Goal: Task Accomplishment & Management: Manage account settings

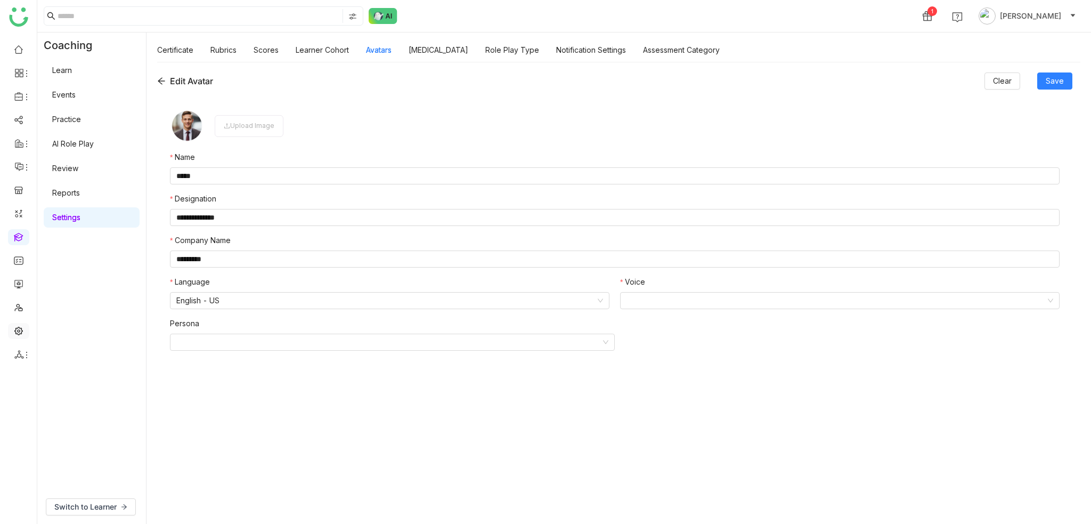
click at [15, 333] on link at bounding box center [19, 329] width 10 height 9
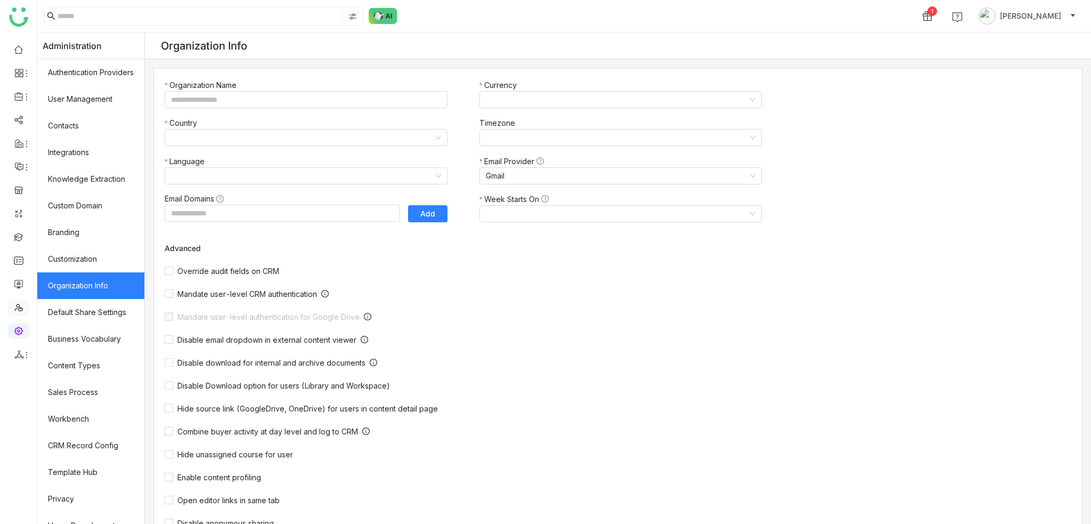
type input "*******"
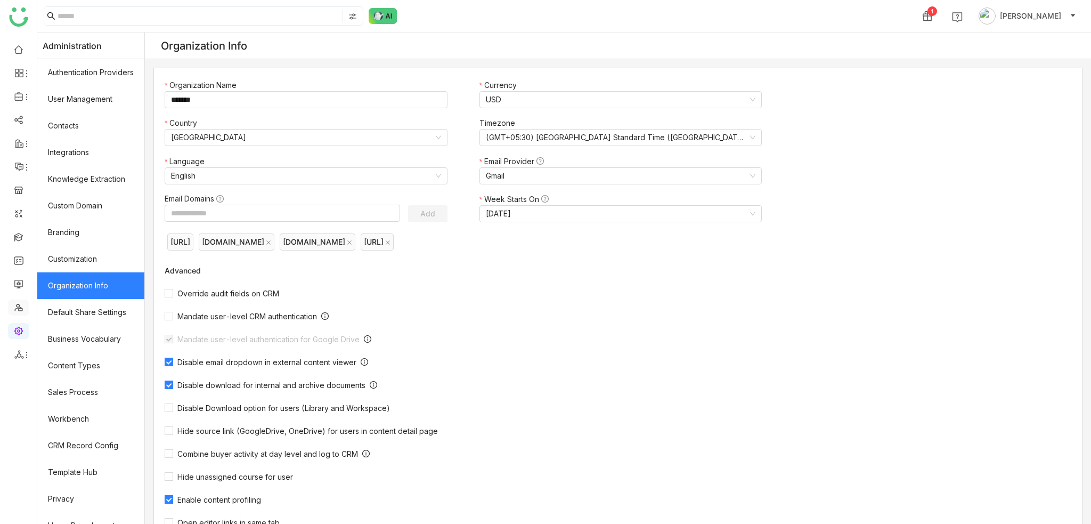
click at [19, 311] on link at bounding box center [19, 306] width 10 height 9
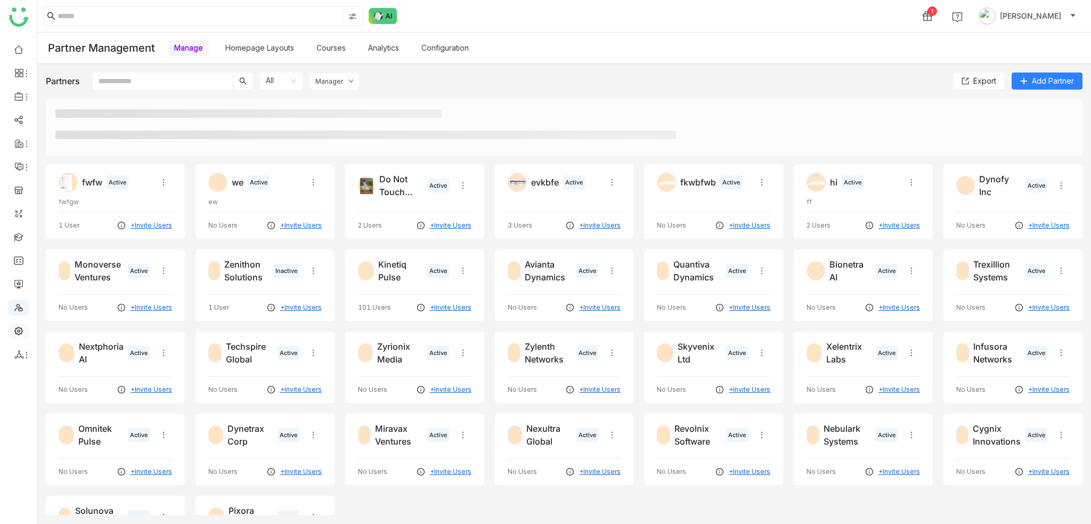
click at [20, 330] on link at bounding box center [19, 329] width 10 height 9
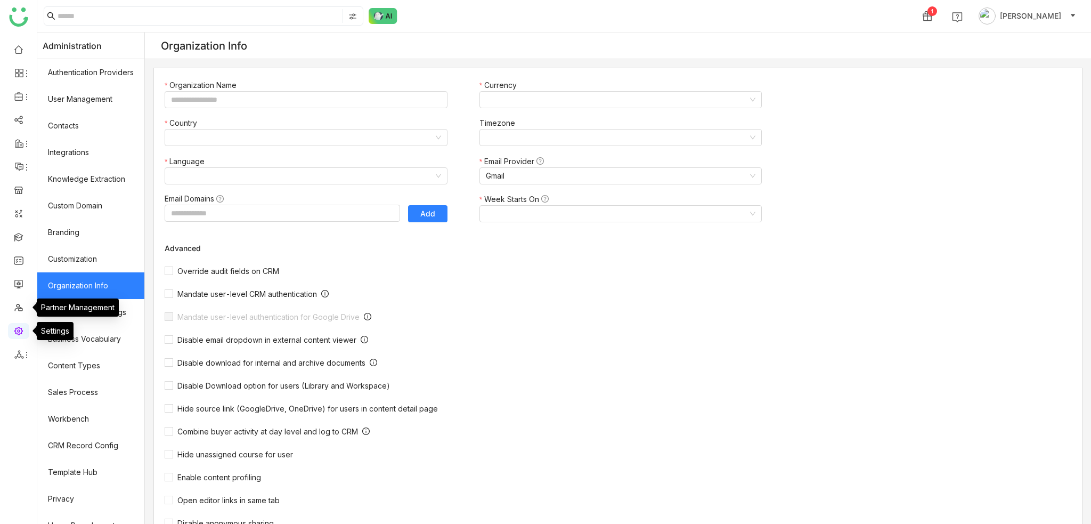
type input "*******"
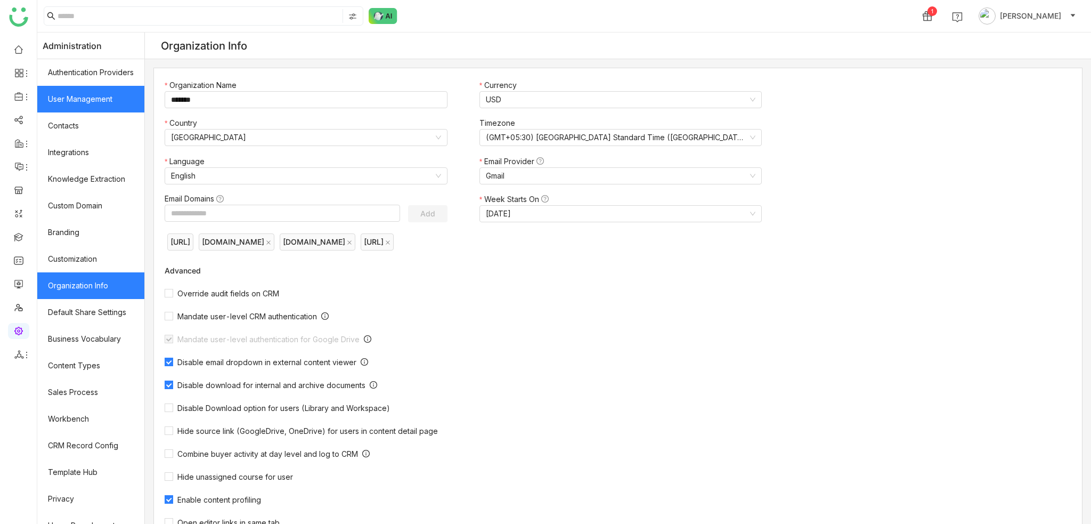
click at [111, 104] on link "User Management" at bounding box center [90, 99] width 107 height 27
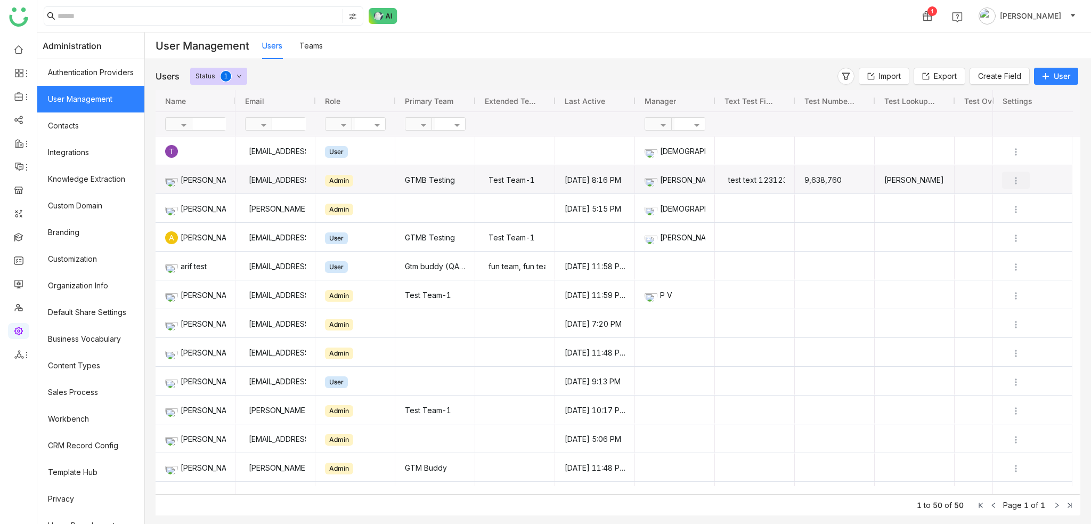
click at [1020, 179] on img "Press SPACE to select this row." at bounding box center [1016, 180] width 11 height 11
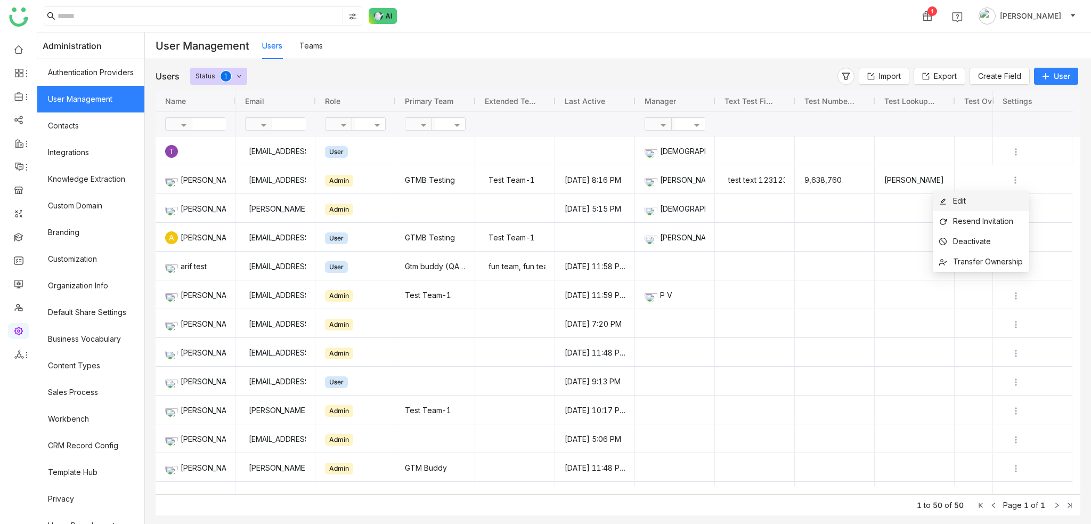
click at [1007, 199] on li "Edit" at bounding box center [981, 201] width 96 height 20
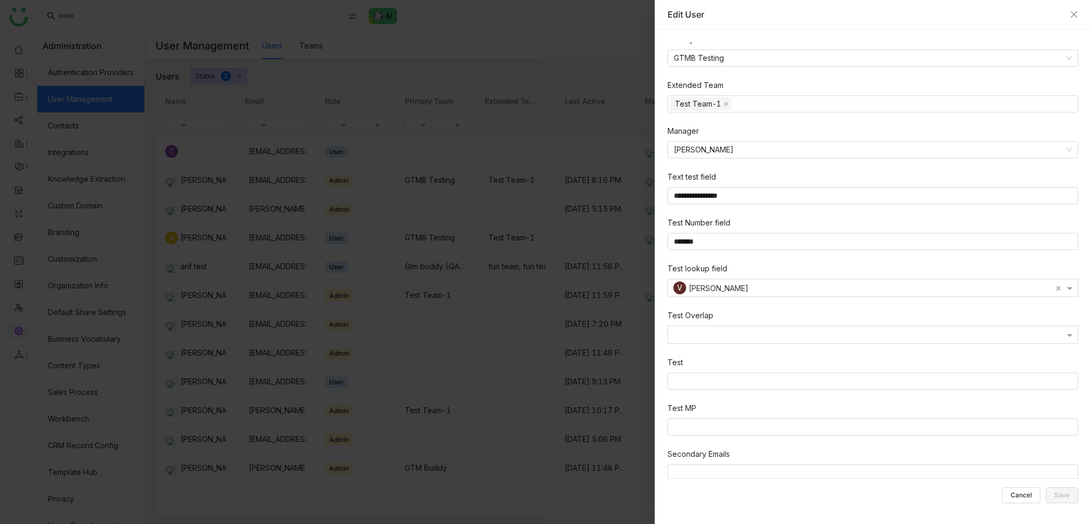
scroll to position [246, 0]
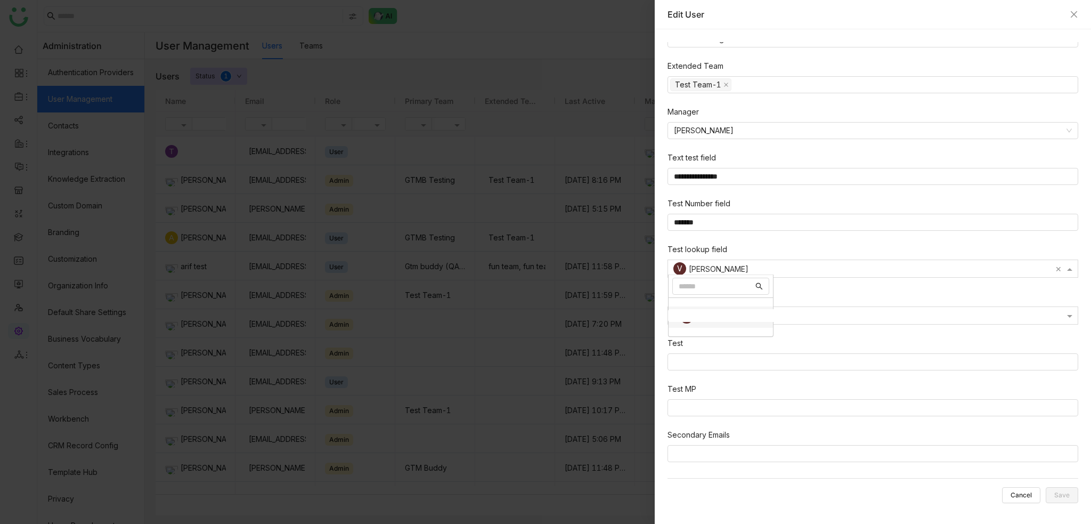
click at [963, 270] on div at bounding box center [873, 270] width 410 height 10
click at [899, 288] on div "**********" at bounding box center [877, 137] width 419 height 683
click at [910, 310] on div at bounding box center [873, 315] width 410 height 13
click at [901, 267] on div at bounding box center [873, 270] width 410 height 10
click at [736, 298] on div "Options List" at bounding box center [721, 302] width 104 height 9
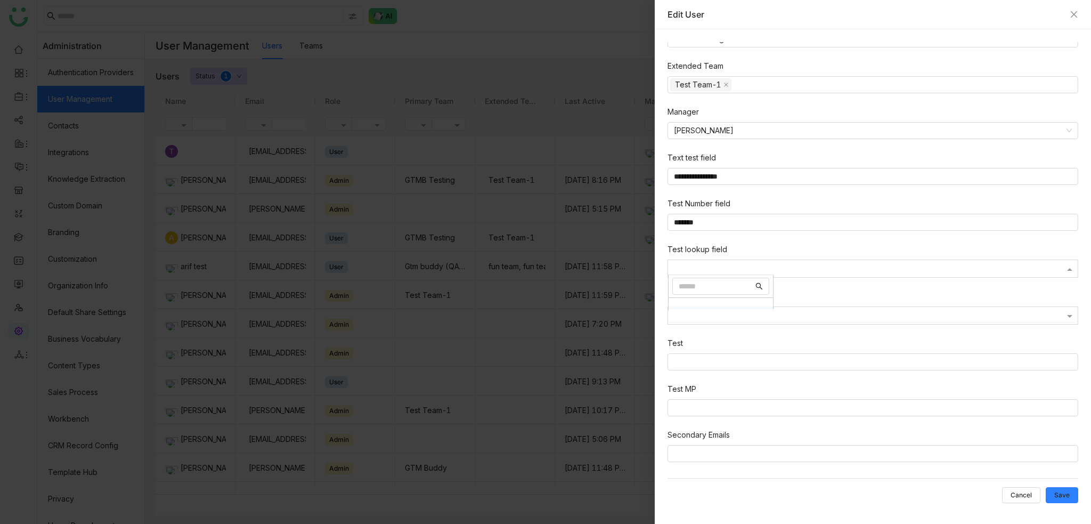
click at [716, 312] on div at bounding box center [873, 317] width 410 height 10
click at [718, 348] on div "No Items Found" at bounding box center [721, 354] width 104 height 18
click at [924, 411] on nz-select-top-control at bounding box center [873, 407] width 411 height 17
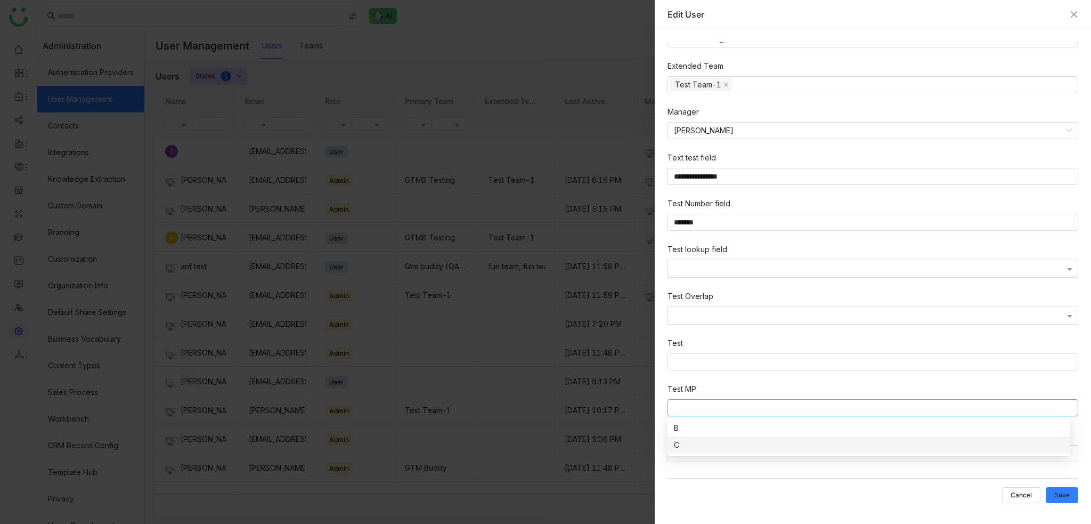
click at [714, 438] on nz-option-item "C" at bounding box center [869, 444] width 403 height 17
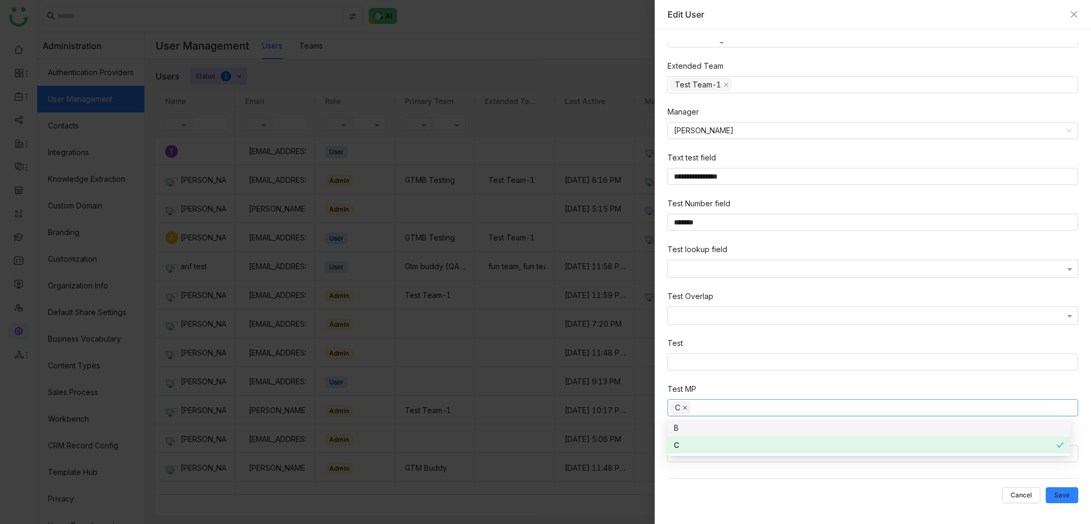
click at [682, 405] on icon at bounding box center [684, 407] width 5 height 5
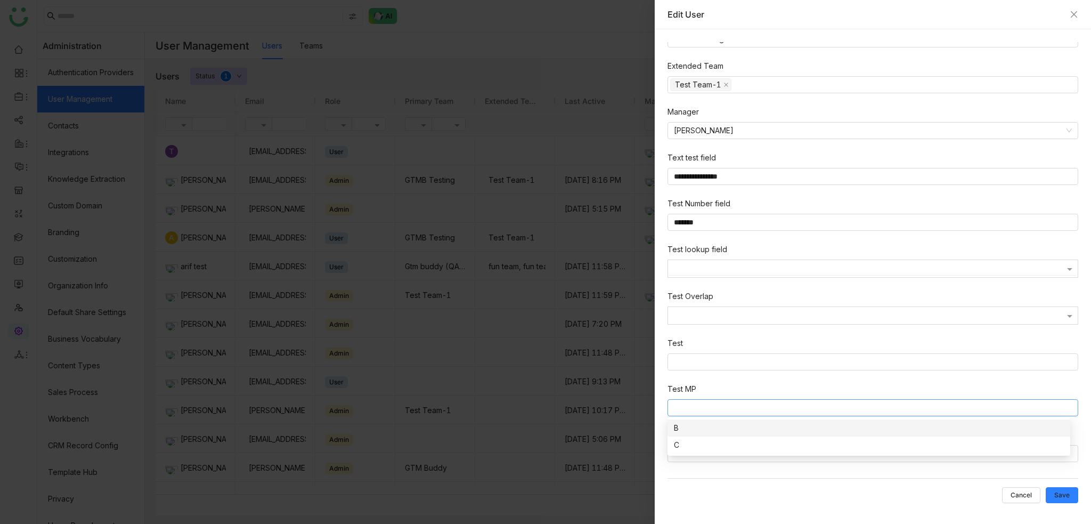
click at [719, 383] on nz-form-item "Test MP" at bounding box center [875, 401] width 415 height 37
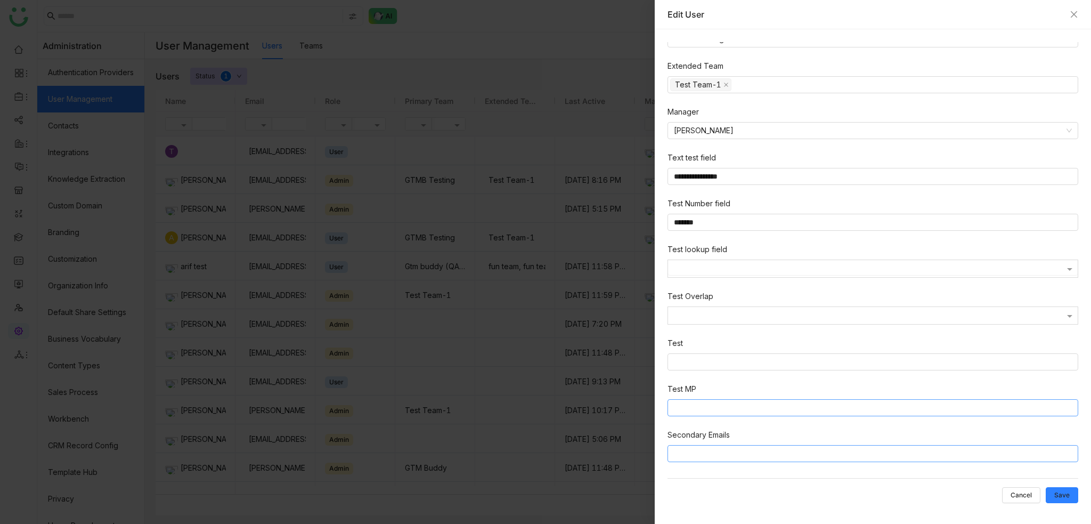
click at [798, 451] on input at bounding box center [875, 453] width 402 height 13
click at [668, 429] on label "Secondary Emails" at bounding box center [699, 435] width 62 height 12
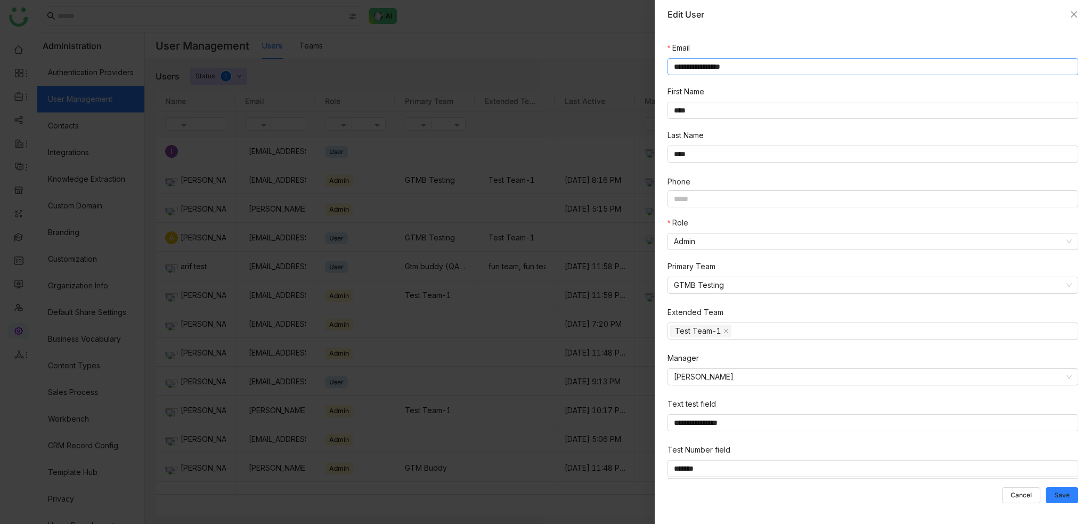
click at [776, 72] on input "**********" at bounding box center [873, 66] width 411 height 17
click at [1072, 12] on icon "Close" at bounding box center [1074, 14] width 9 height 9
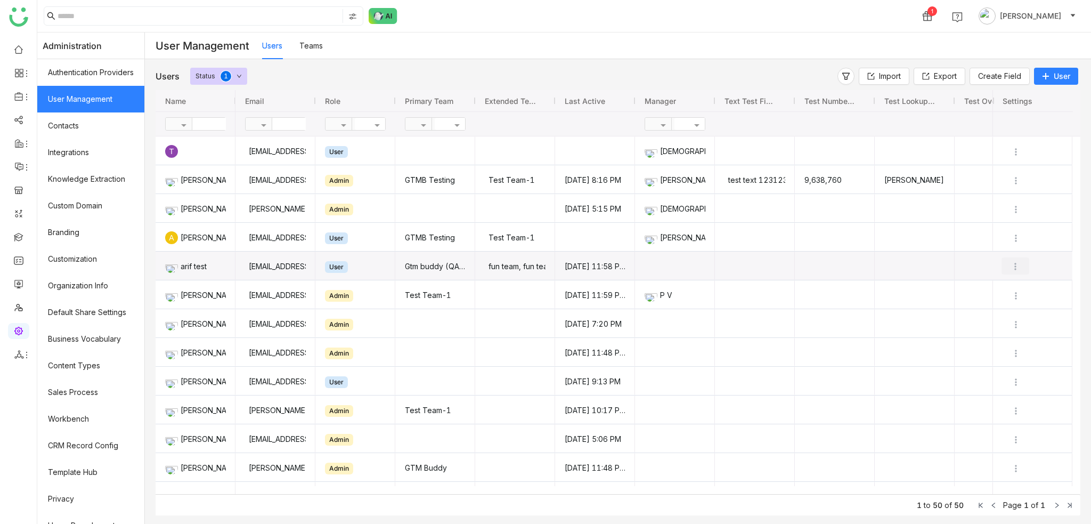
click at [1014, 265] on img "Press SPACE to select this row." at bounding box center [1015, 266] width 11 height 11
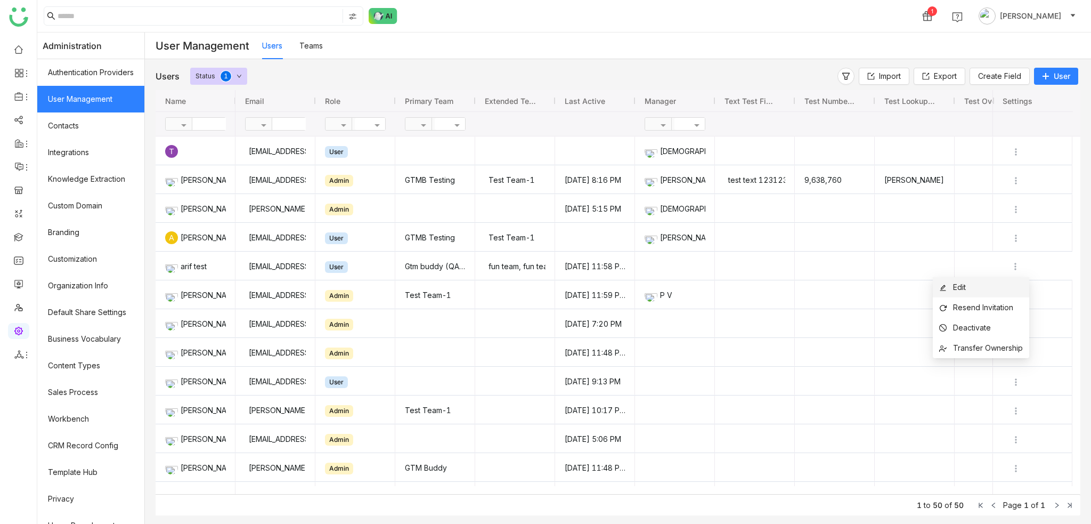
click at [1008, 287] on li "Edit" at bounding box center [981, 287] width 96 height 20
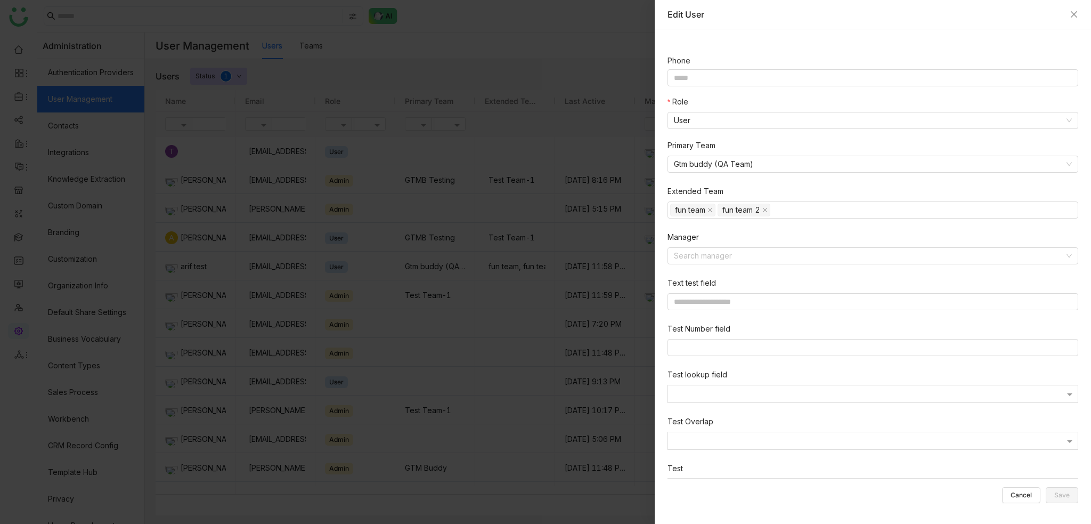
scroll to position [160, 0]
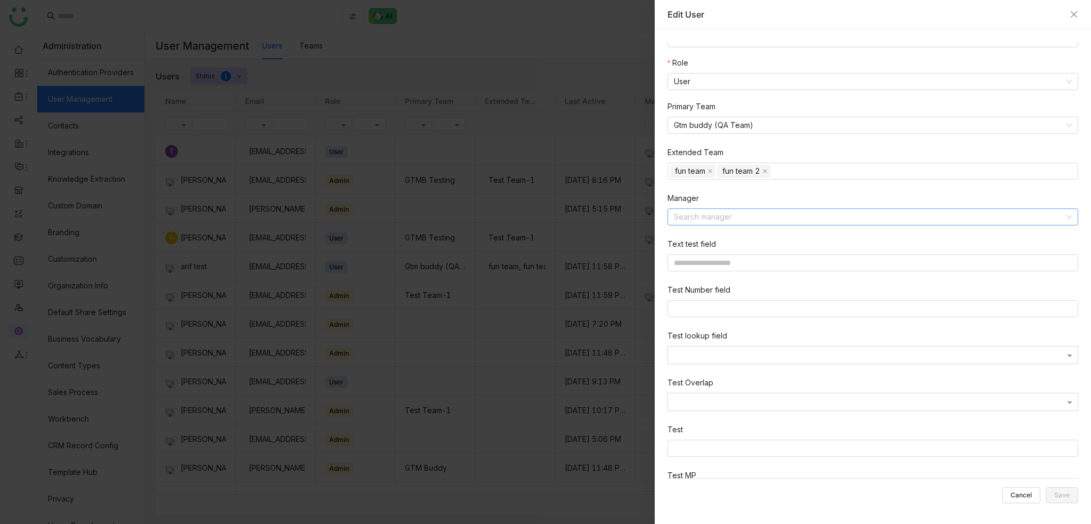
click at [815, 211] on input at bounding box center [869, 217] width 390 height 16
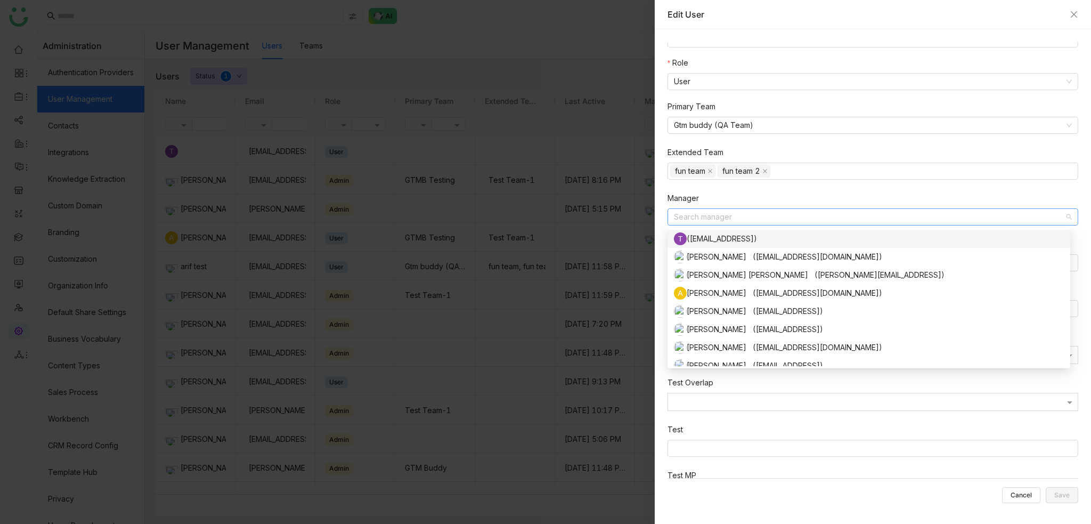
click at [828, 200] on div "Manager" at bounding box center [873, 200] width 411 height 16
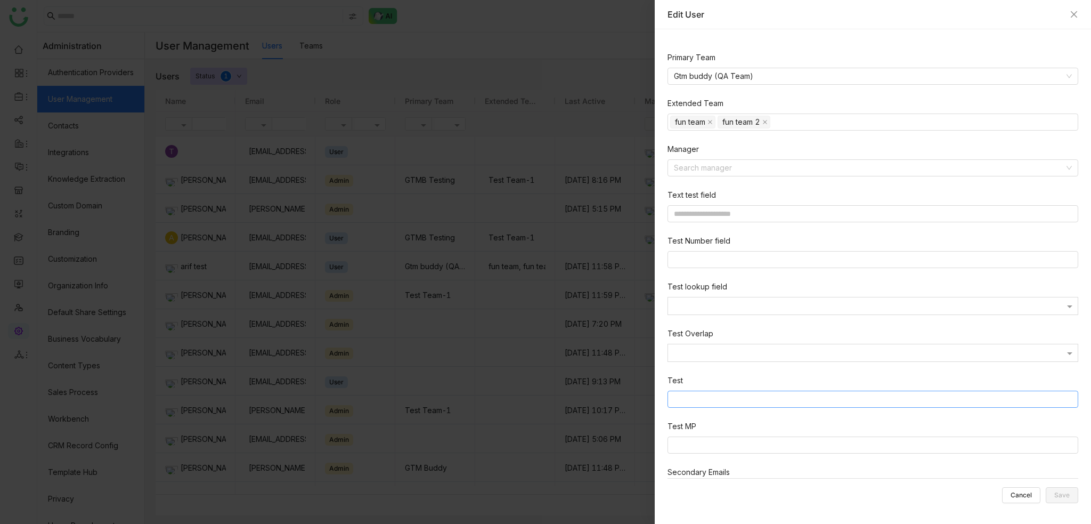
scroll to position [246, 0]
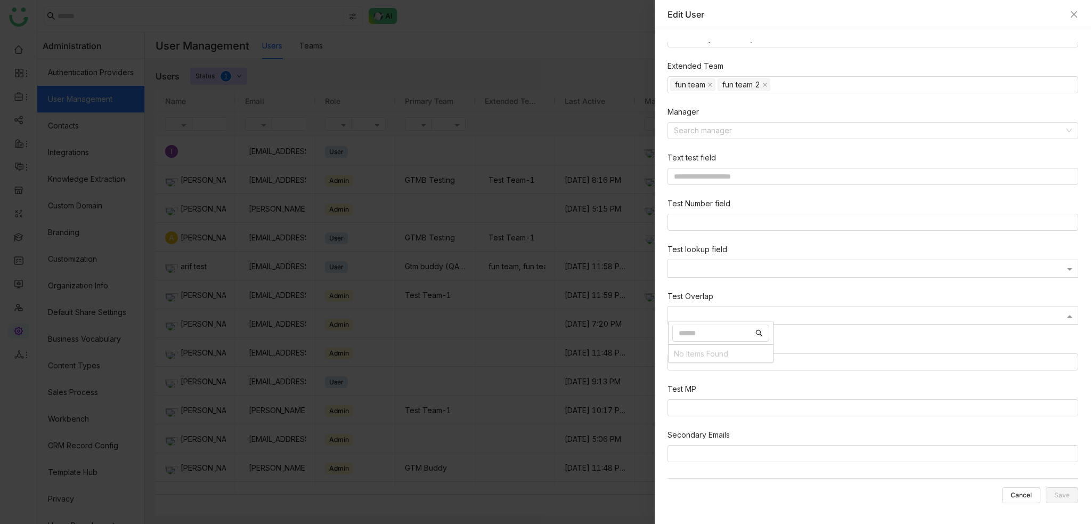
click at [808, 309] on div at bounding box center [873, 315] width 410 height 13
click at [810, 388] on nz-form-item "Test MP" at bounding box center [875, 401] width 415 height 37
click at [810, 409] on nz-select-top-control at bounding box center [873, 407] width 411 height 17
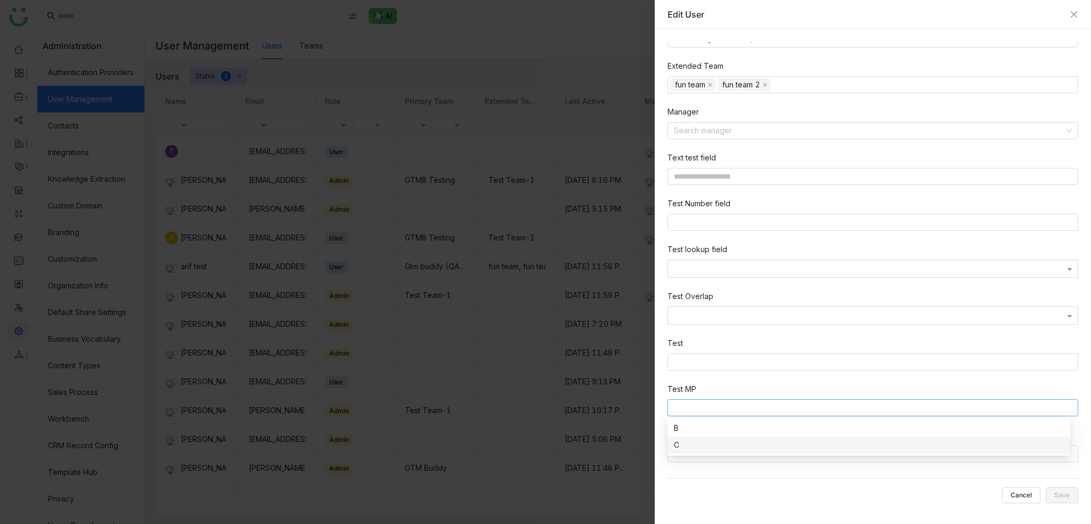
click at [799, 475] on div "**********" at bounding box center [877, 137] width 419 height 683
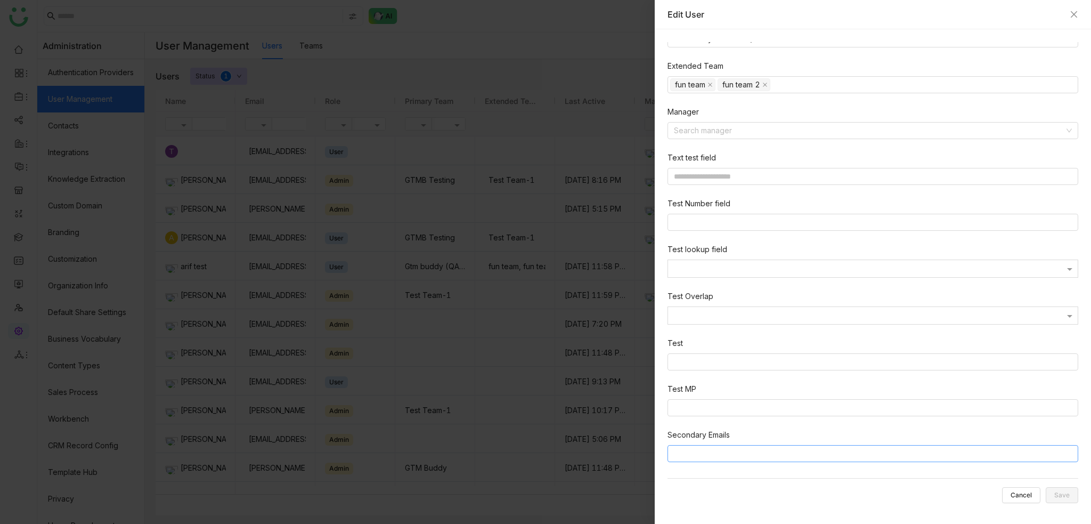
click at [850, 452] on input at bounding box center [875, 453] width 402 height 13
click at [945, 477] on div "**********" at bounding box center [877, 137] width 419 height 683
click at [1032, 496] on button "Cancel" at bounding box center [1021, 495] width 38 height 16
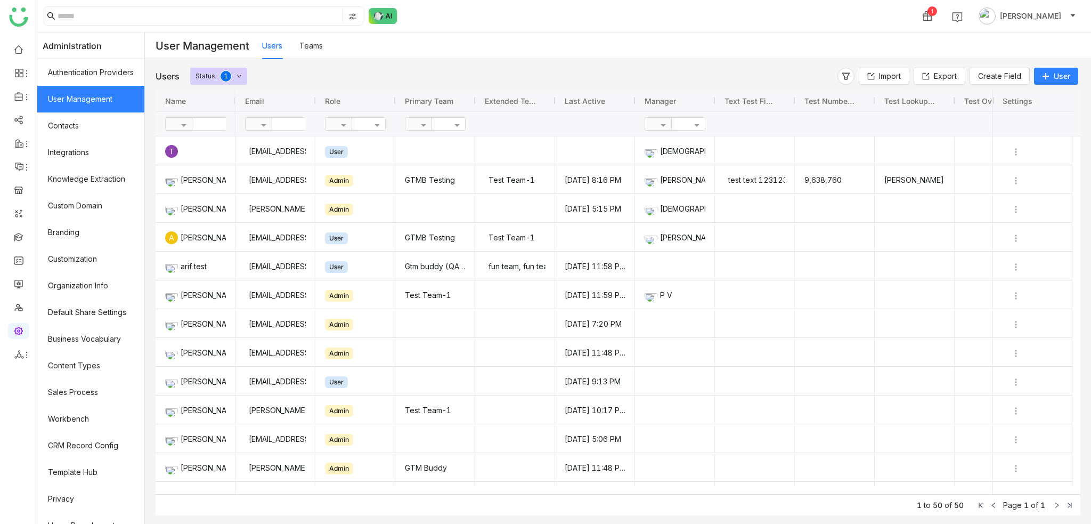
click at [511, 51] on div "Users Teams" at bounding box center [676, 45] width 829 height 27
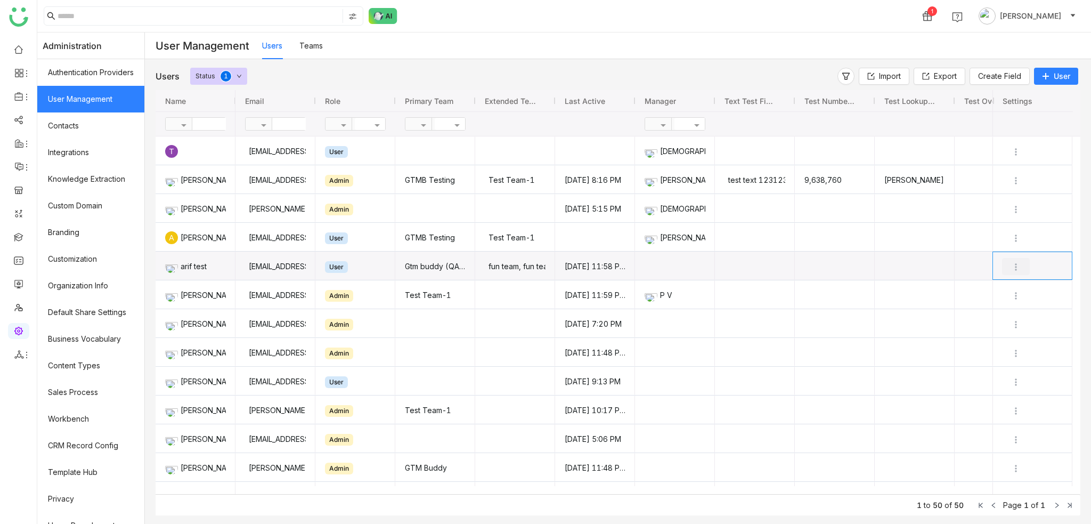
click at [1014, 265] on img "Press SPACE to select this row." at bounding box center [1016, 267] width 11 height 11
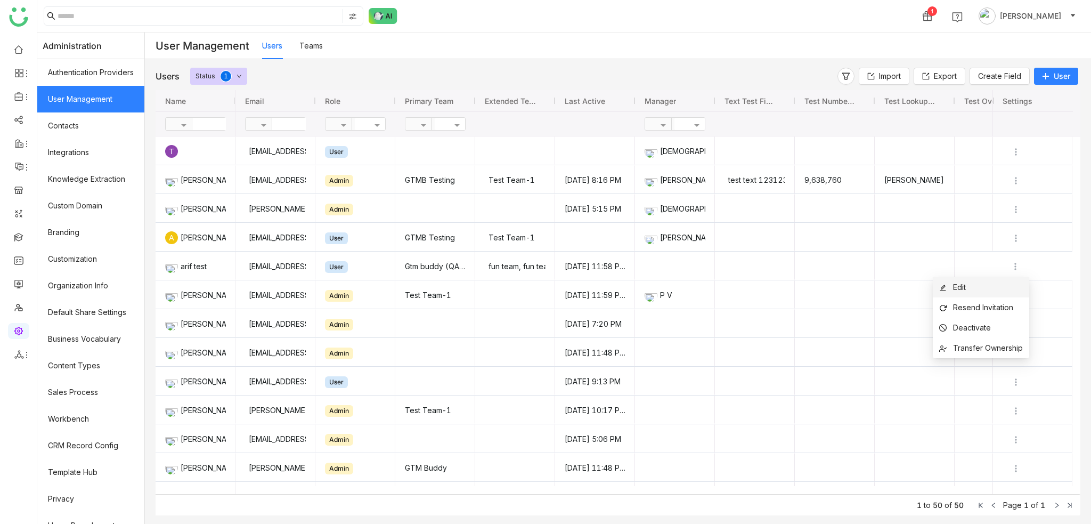
click at [970, 287] on li "Edit" at bounding box center [981, 287] width 96 height 20
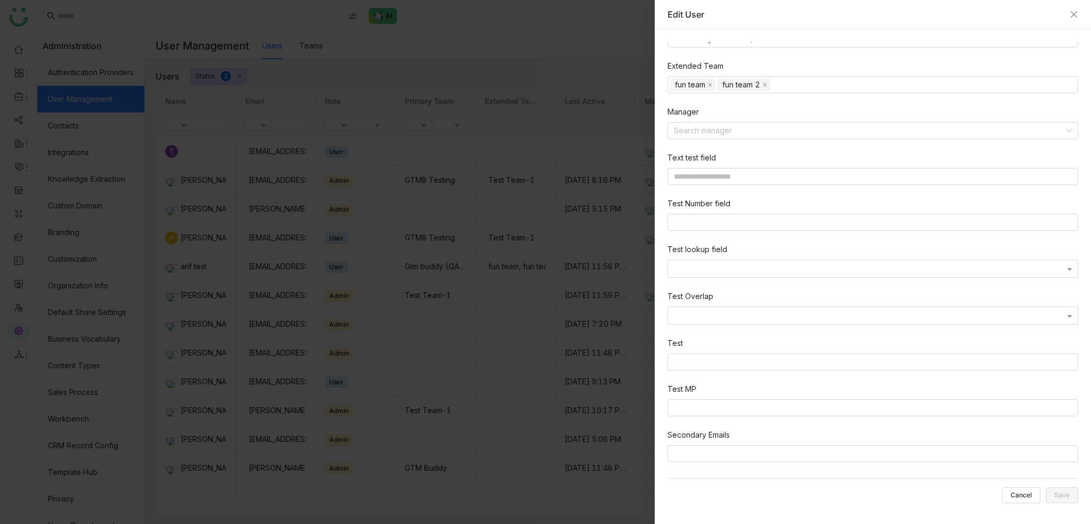
click at [777, 395] on nz-form-item "Test MP" at bounding box center [875, 401] width 415 height 37
click at [782, 408] on nz-select-top-control at bounding box center [873, 407] width 411 height 17
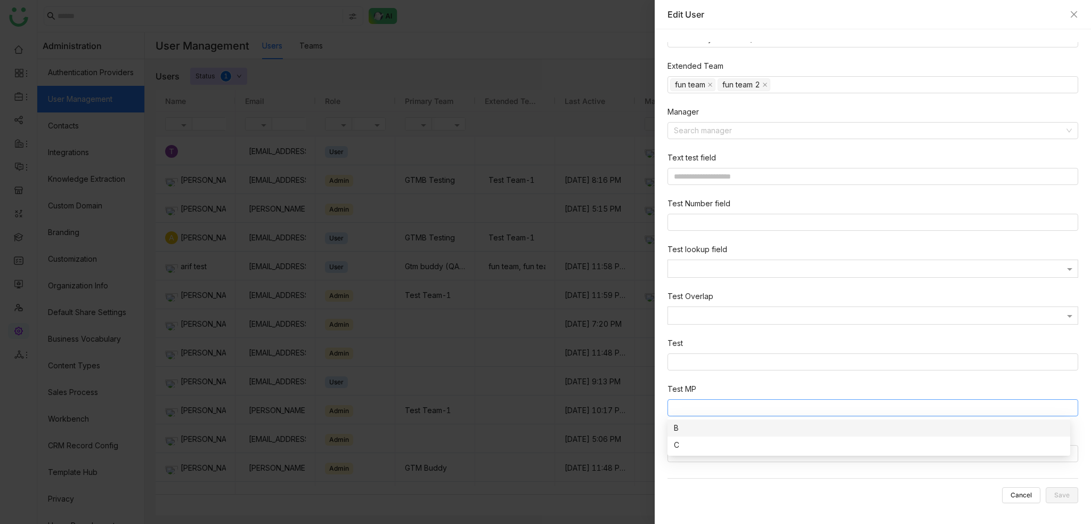
click at [802, 351] on nz-form-item "Test" at bounding box center [875, 355] width 415 height 37
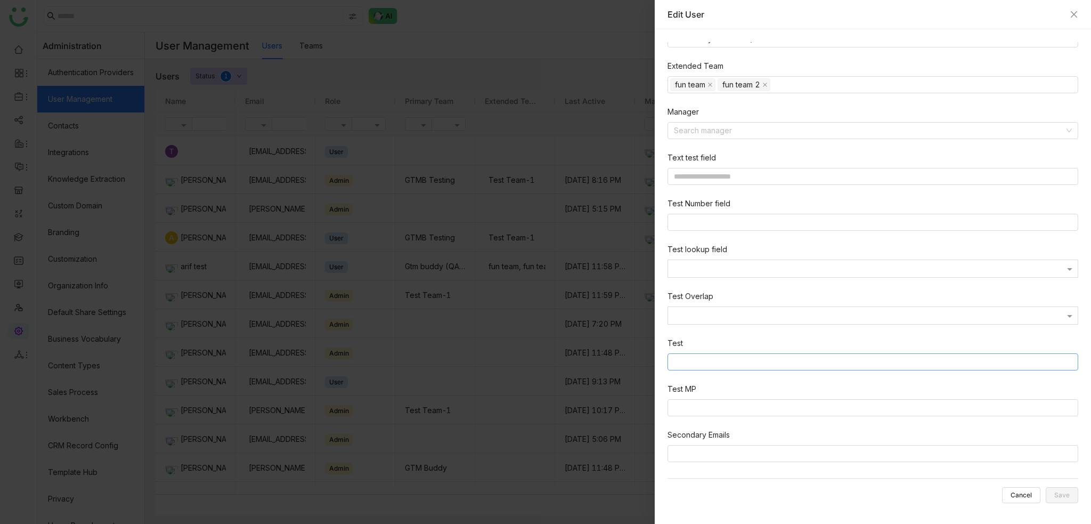
click at [802, 360] on nz-select-top-control at bounding box center [873, 361] width 411 height 17
drag, startPoint x: 786, startPoint y: 444, endPoint x: 783, endPoint y: 455, distance: 11.8
click at [786, 445] on nz-form-item "Secondary Emails" at bounding box center [873, 445] width 411 height 33
click at [783, 455] on input at bounding box center [875, 453] width 402 height 13
click at [776, 319] on div at bounding box center [873, 317] width 410 height 10
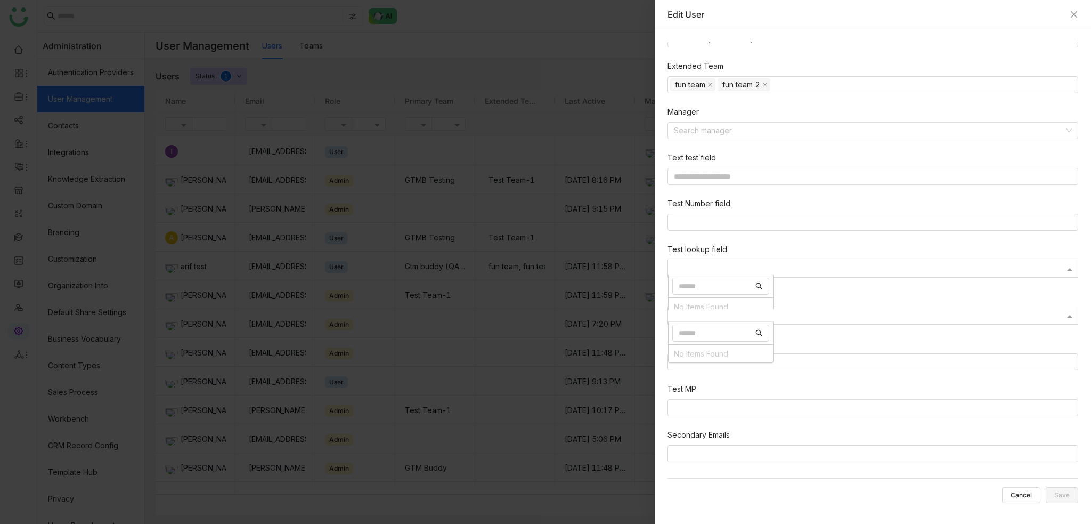
click at [814, 267] on div at bounding box center [873, 270] width 410 height 10
click at [725, 290] on input "Options List" at bounding box center [716, 286] width 75 height 12
click at [747, 214] on input at bounding box center [873, 222] width 410 height 16
click at [782, 181] on input at bounding box center [873, 176] width 411 height 17
click at [784, 175] on input at bounding box center [873, 176] width 411 height 17
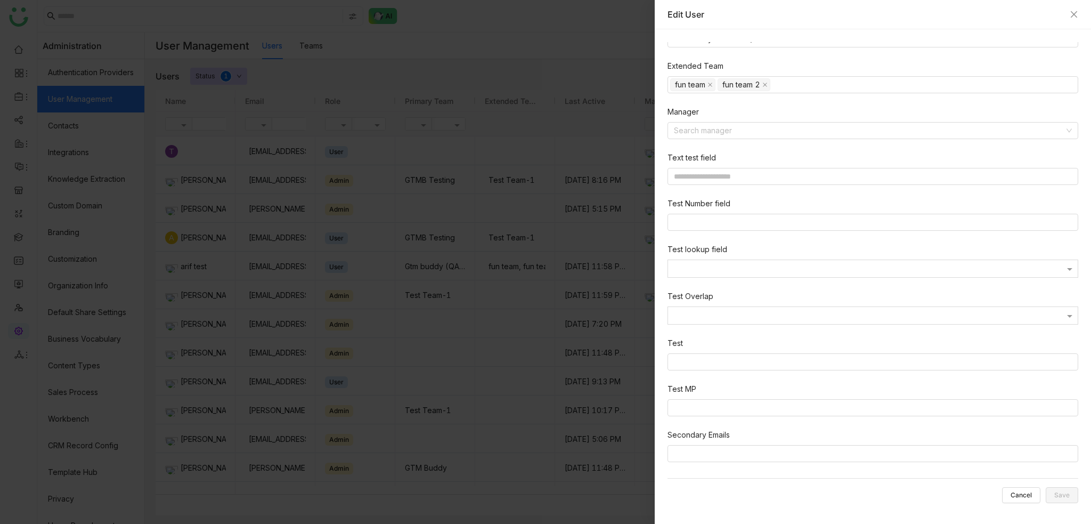
click at [736, 117] on div "Manager" at bounding box center [873, 114] width 411 height 16
click at [733, 123] on input at bounding box center [869, 131] width 390 height 16
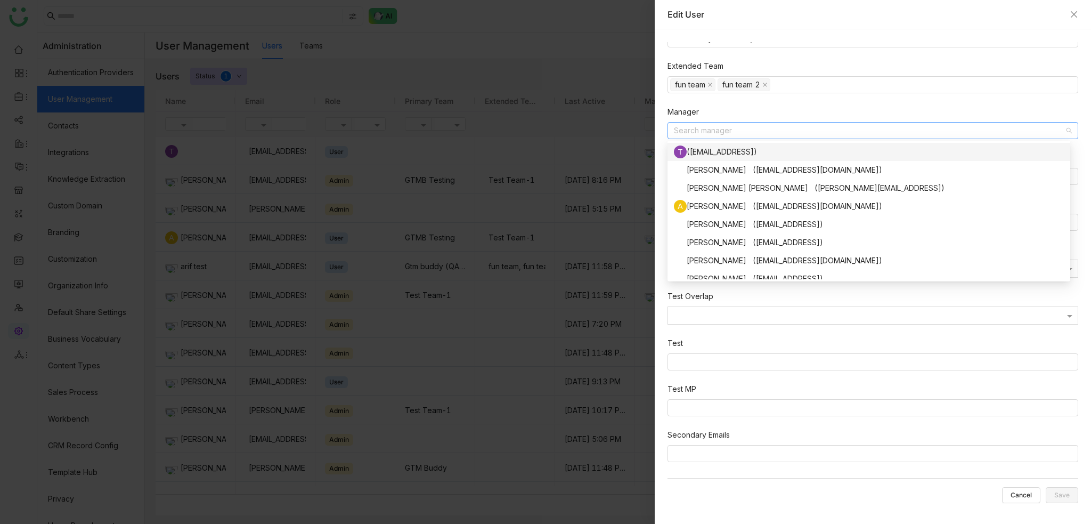
click at [754, 110] on div "Manager" at bounding box center [873, 114] width 411 height 16
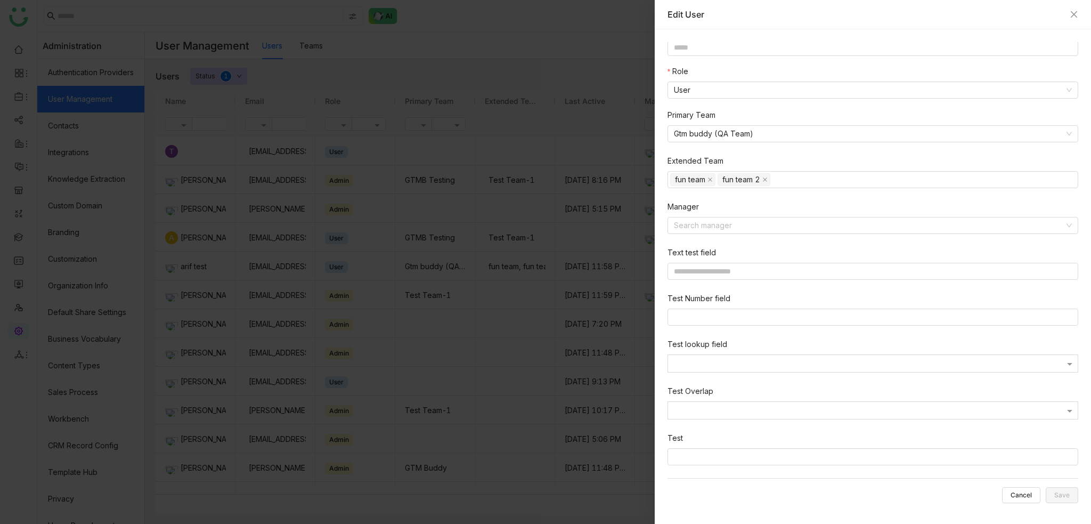
scroll to position [86, 0]
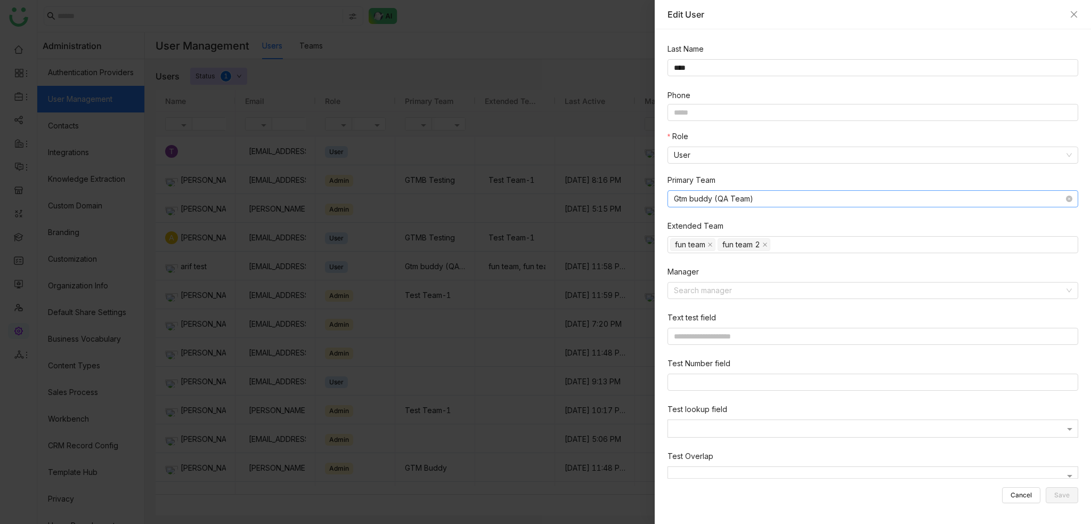
click at [833, 197] on nz-select-item "Gtm buddy (QA Team)" at bounding box center [873, 199] width 398 height 16
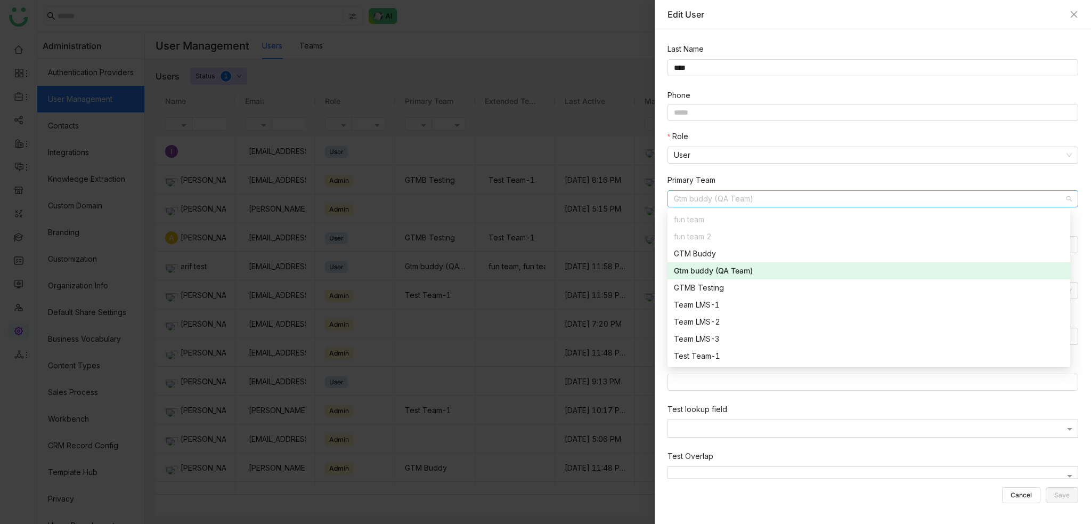
click at [836, 166] on div "Role User" at bounding box center [875, 153] width 415 height 44
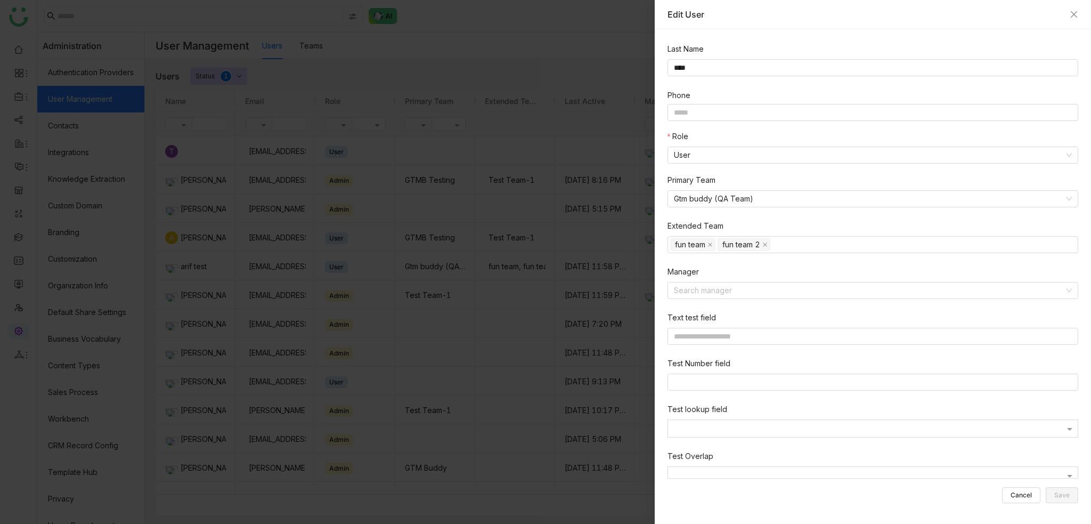
click at [867, 131] on div "Role" at bounding box center [873, 139] width 411 height 16
click at [908, 74] on input "****" at bounding box center [873, 67] width 411 height 17
click at [775, 92] on nz-form-item "Phone" at bounding box center [873, 95] width 411 height 12
click at [761, 115] on input at bounding box center [873, 112] width 411 height 17
click at [782, 91] on nz-form-item "Phone" at bounding box center [873, 95] width 411 height 12
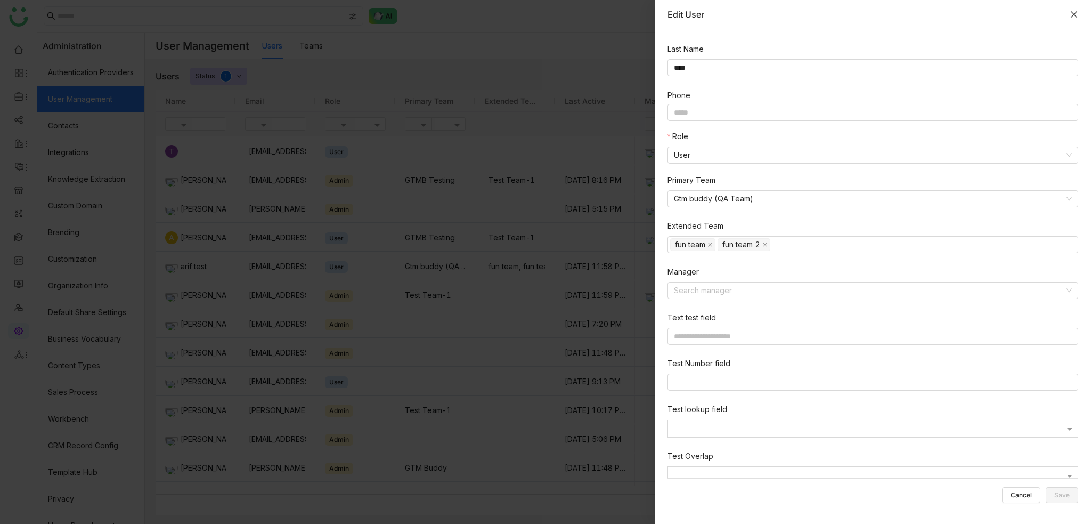
click at [1075, 16] on icon "Close" at bounding box center [1074, 14] width 9 height 9
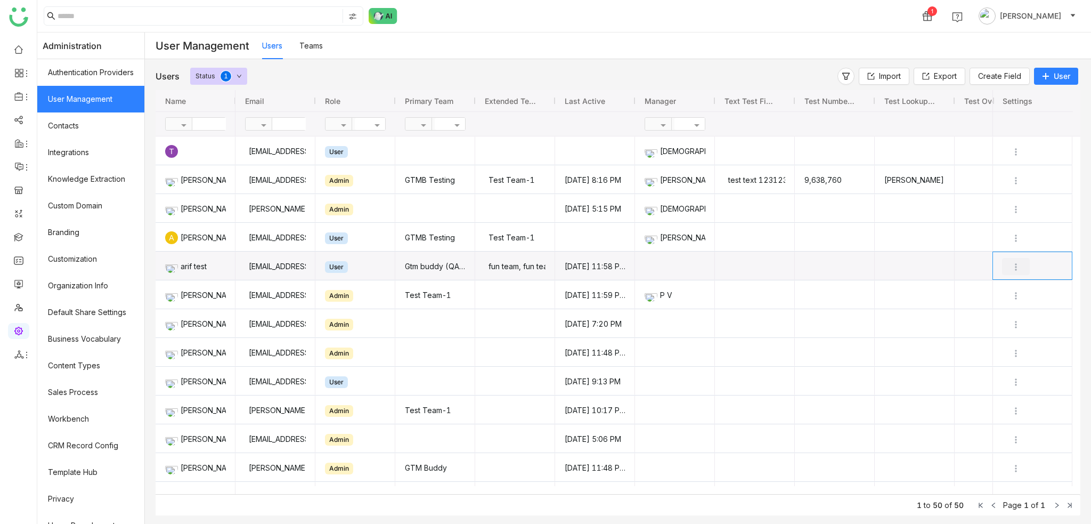
click at [1012, 268] on img "Press SPACE to select this row." at bounding box center [1016, 267] width 11 height 11
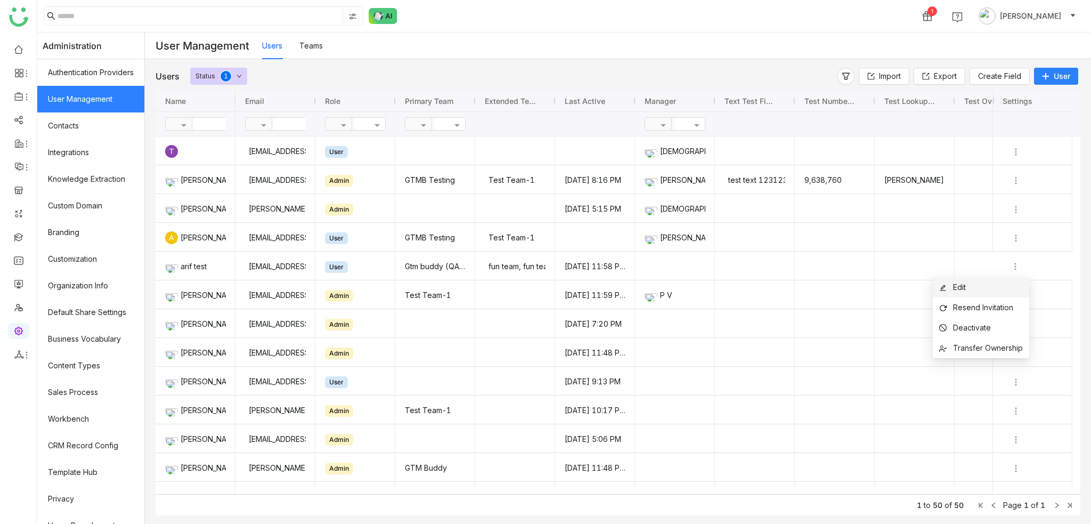
click at [961, 291] on span "Edit" at bounding box center [959, 286] width 13 height 9
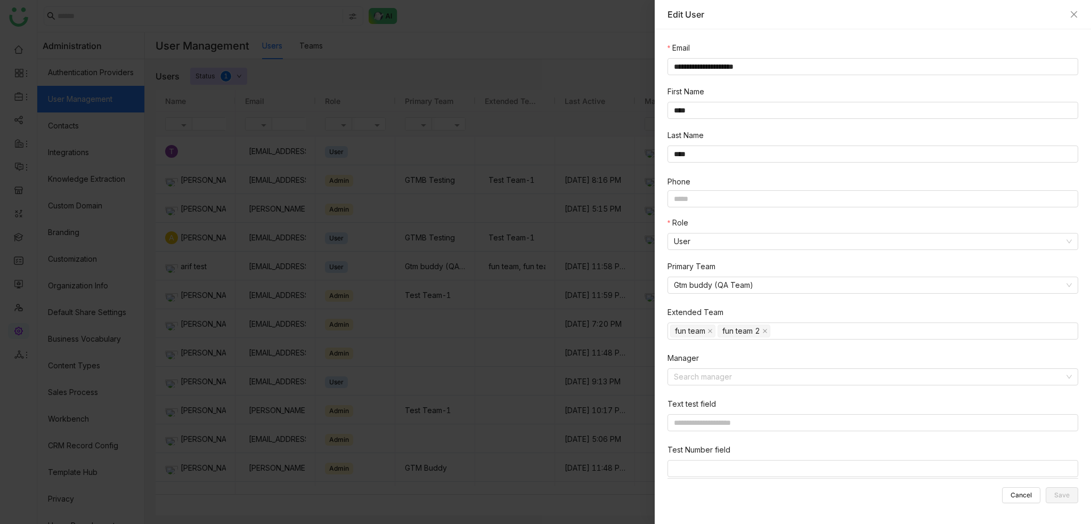
click at [1078, 10] on div "Edit User" at bounding box center [873, 14] width 436 height 29
click at [1076, 12] on icon "Close" at bounding box center [1074, 14] width 6 height 6
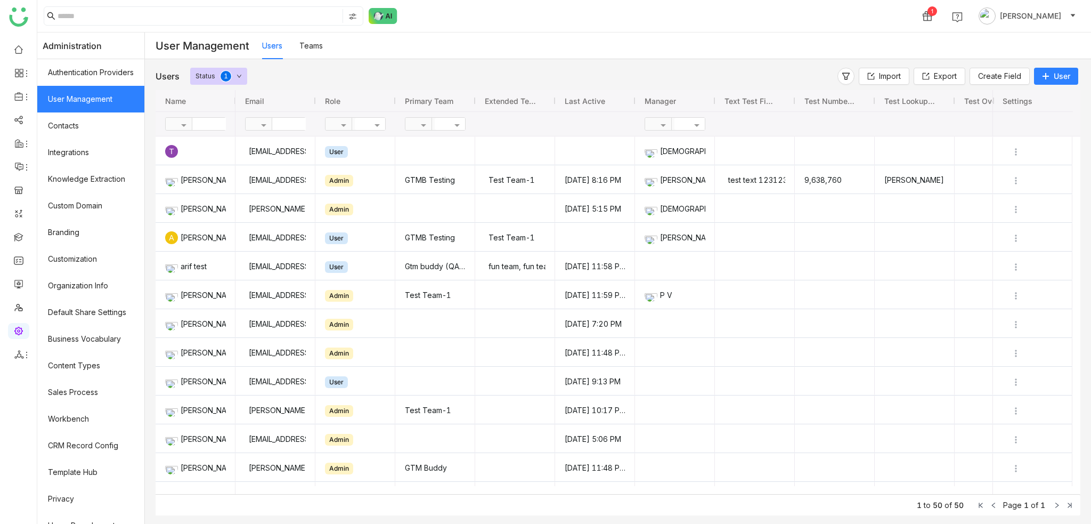
click at [677, 22] on div "1 [PERSON_NAME]" at bounding box center [564, 16] width 1054 height 32
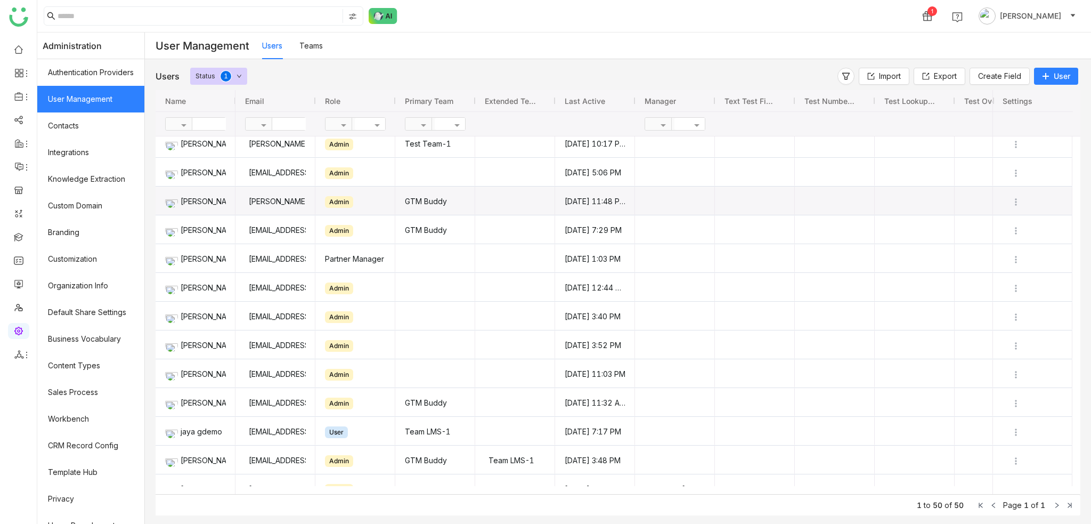
scroll to position [0, 0]
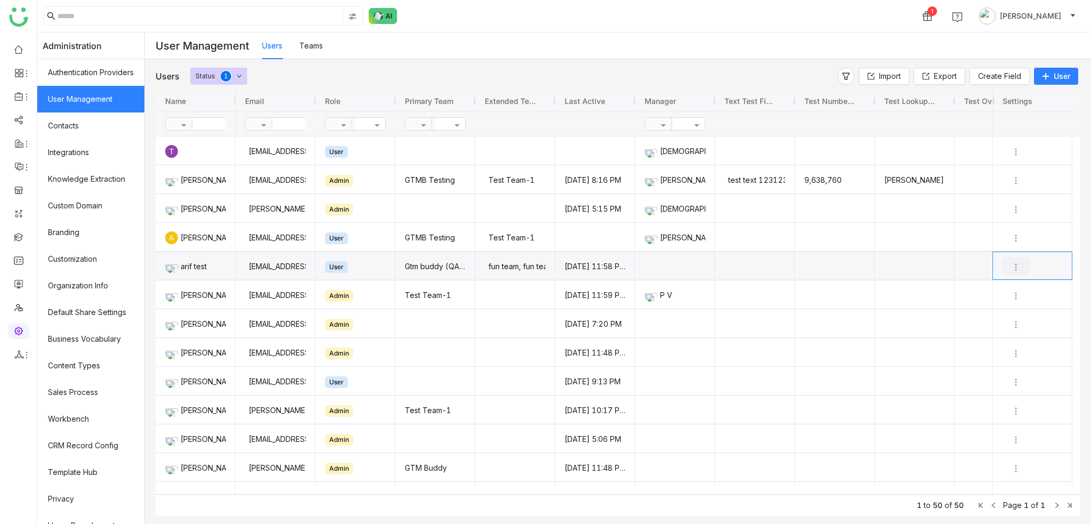
click at [1014, 264] on img "Press SPACE to select this row." at bounding box center [1016, 267] width 11 height 11
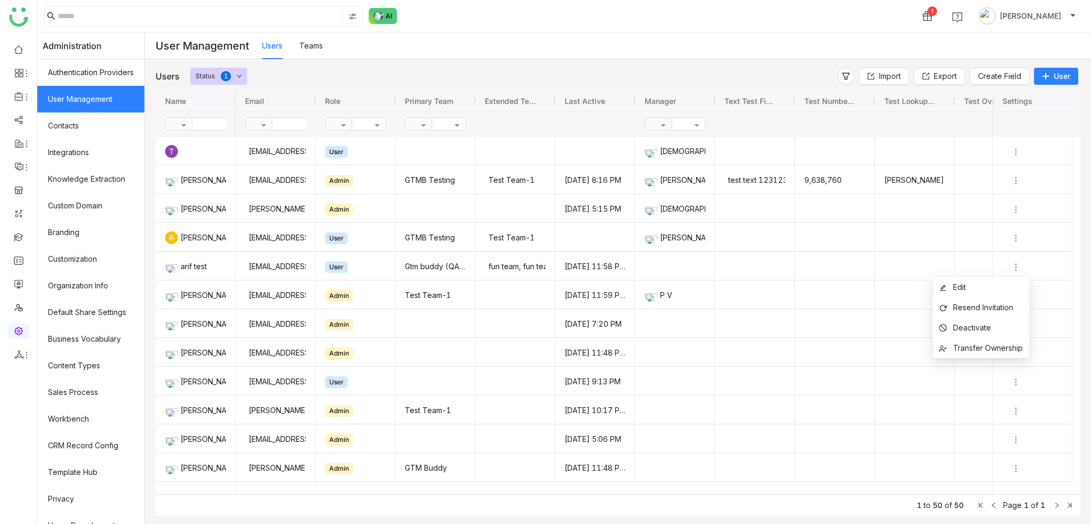
click at [789, 24] on div "1 [PERSON_NAME]" at bounding box center [564, 16] width 1054 height 32
click at [775, 34] on div "Users Teams" at bounding box center [676, 45] width 829 height 27
drag, startPoint x: 775, startPoint y: 34, endPoint x: 778, endPoint y: 44, distance: 11.0
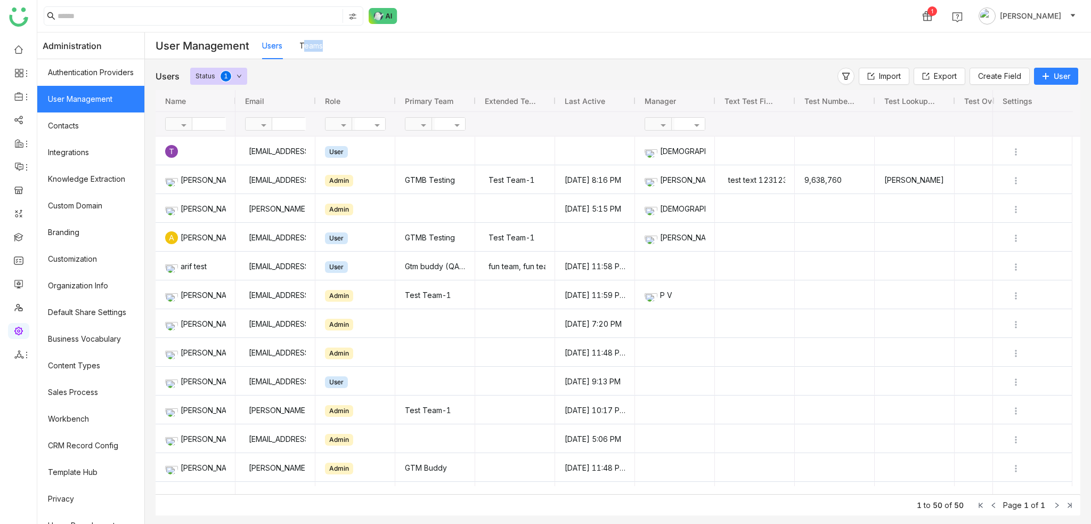
click at [778, 44] on div "Users Teams" at bounding box center [676, 45] width 829 height 27
click at [752, 44] on div "Users Teams" at bounding box center [676, 45] width 829 height 27
click at [662, 38] on div "Users Teams" at bounding box center [676, 45] width 829 height 27
drag, startPoint x: 555, startPoint y: 74, endPoint x: 565, endPoint y: 167, distance: 93.3
click at [557, 80] on div "Users Status 0 1 2 3 4 5 6 7 8 9" at bounding box center [387, 76] width 462 height 17
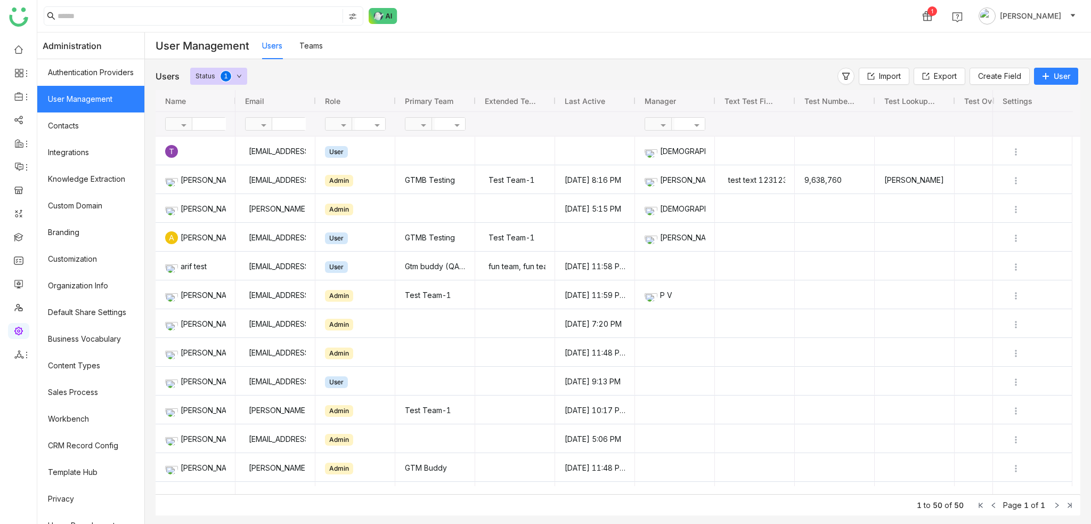
click at [332, 70] on div "Users Status 0 1 2 3 4 5 6 7 8 9" at bounding box center [387, 76] width 462 height 17
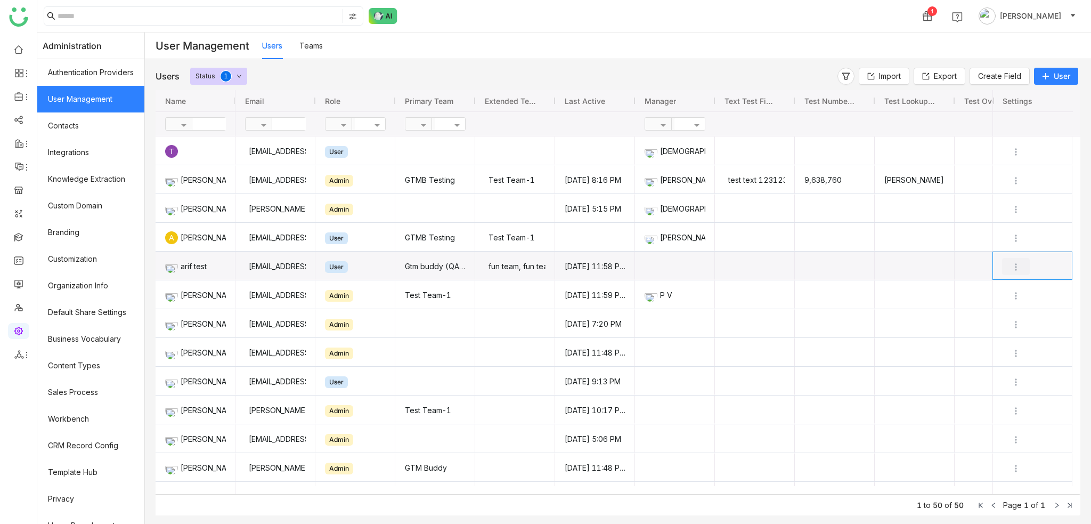
click at [1020, 265] on img "Press SPACE to select this row." at bounding box center [1016, 267] width 11 height 11
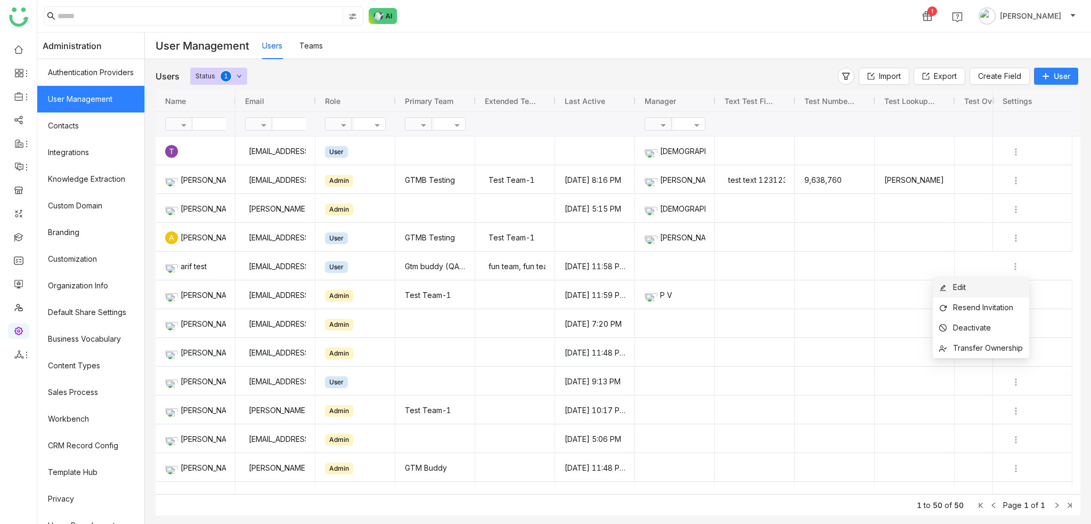
click at [1010, 294] on li "Edit" at bounding box center [981, 287] width 96 height 20
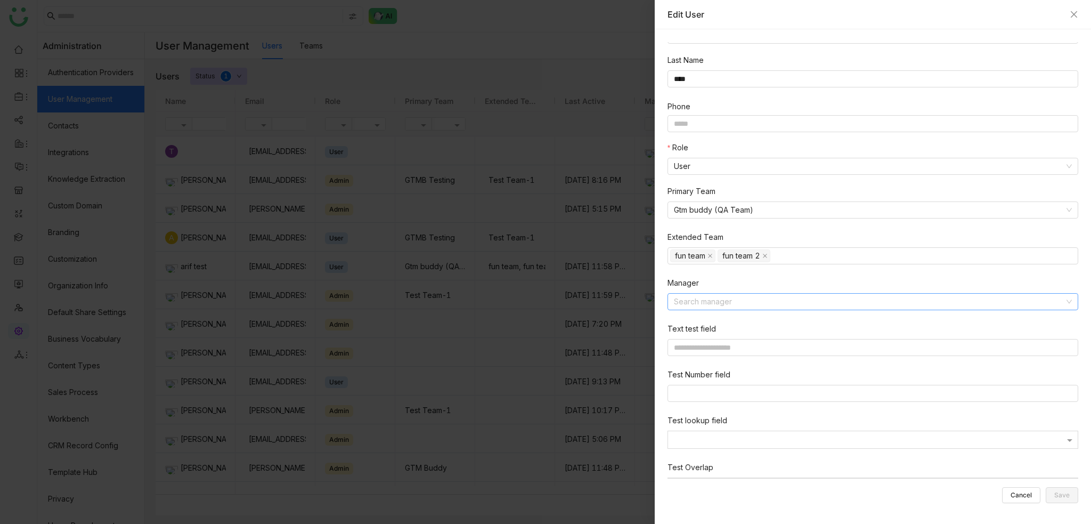
scroll to position [160, 0]
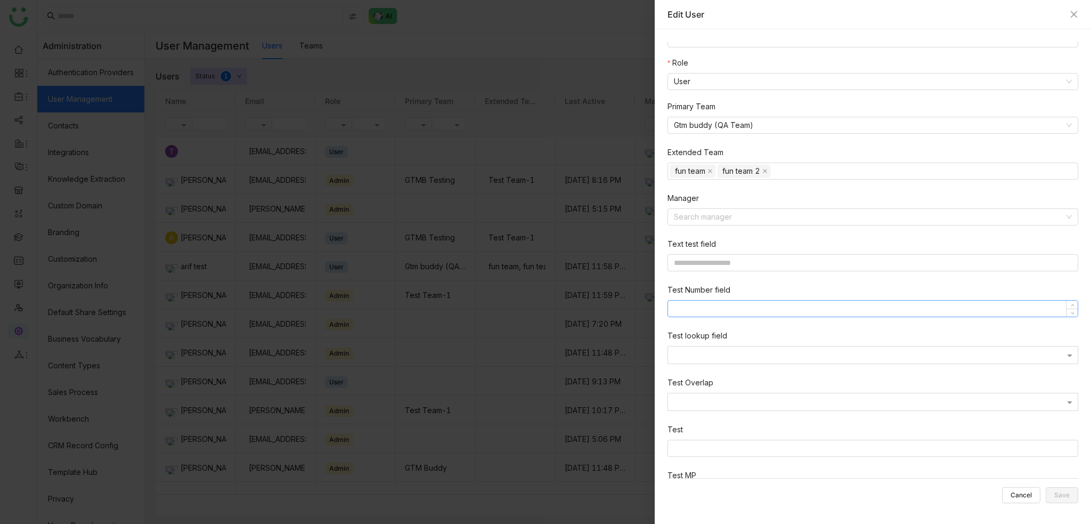
click at [734, 305] on input at bounding box center [873, 308] width 410 height 16
click at [748, 263] on input at bounding box center [873, 262] width 411 height 17
click at [756, 210] on input at bounding box center [869, 217] width 390 height 16
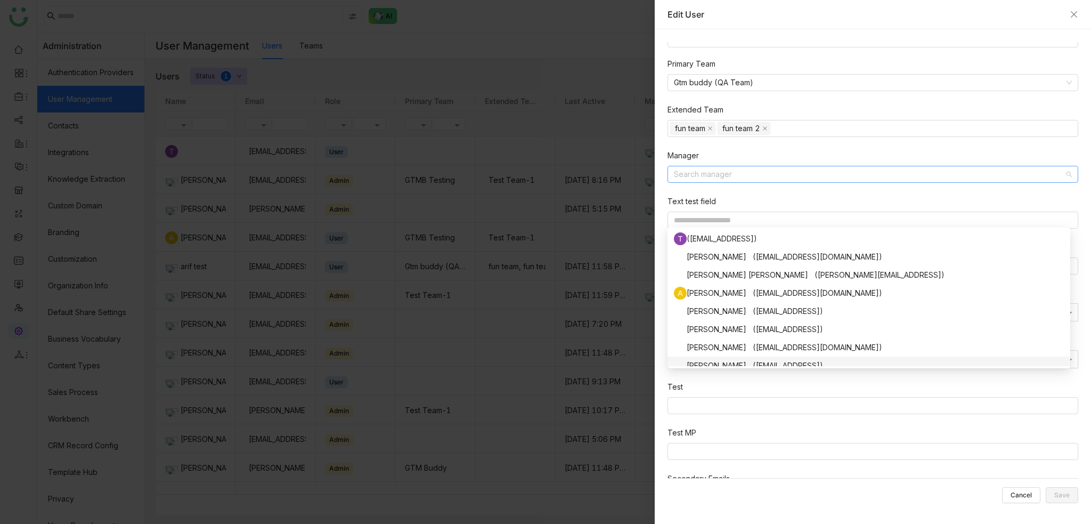
scroll to position [213, 0]
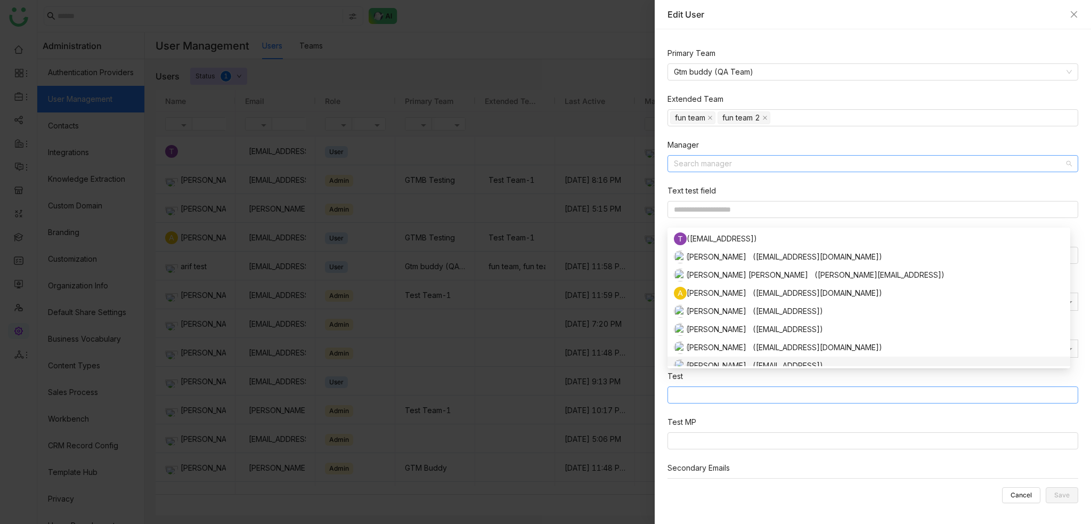
click at [764, 390] on nz-select-top-control at bounding box center [873, 394] width 411 height 17
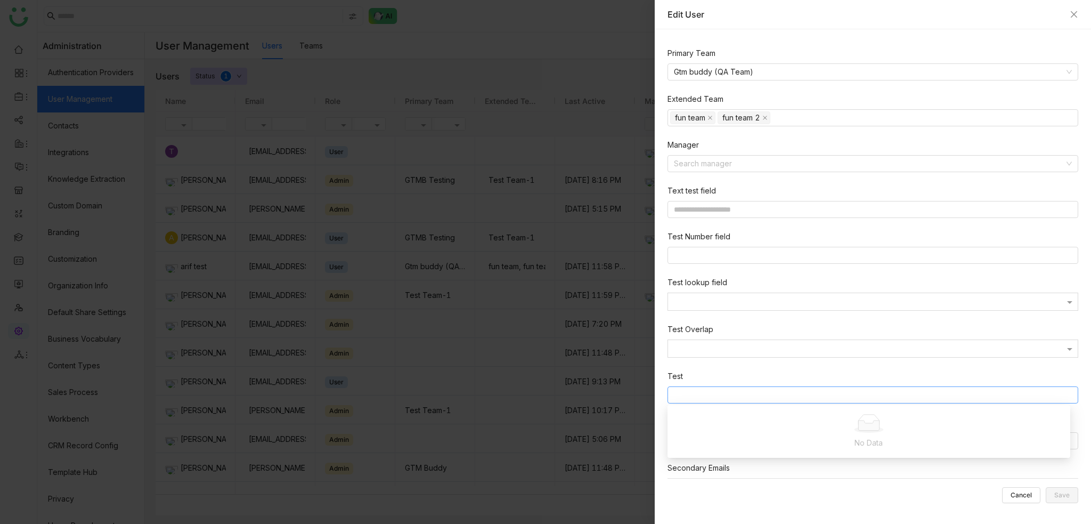
click at [745, 337] on nz-form-item "Test Overlap" at bounding box center [875, 342] width 415 height 38
click at [750, 359] on nz-form-item "Test Overlap" at bounding box center [875, 342] width 415 height 38
click at [784, 365] on div "**********" at bounding box center [877, 170] width 419 height 683
click at [785, 349] on div at bounding box center [873, 350] width 410 height 10
click at [843, 297] on div at bounding box center [873, 301] width 410 height 13
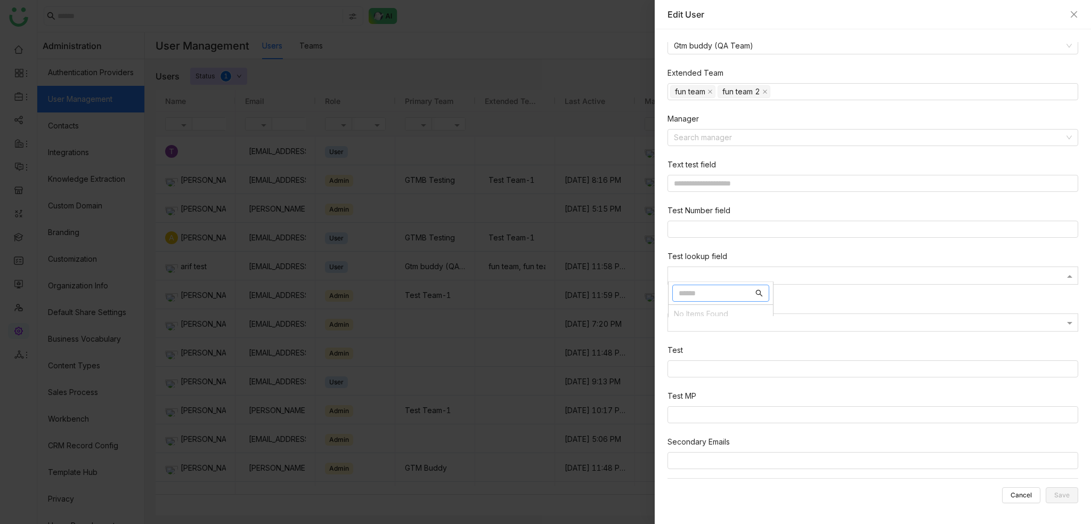
scroll to position [246, 0]
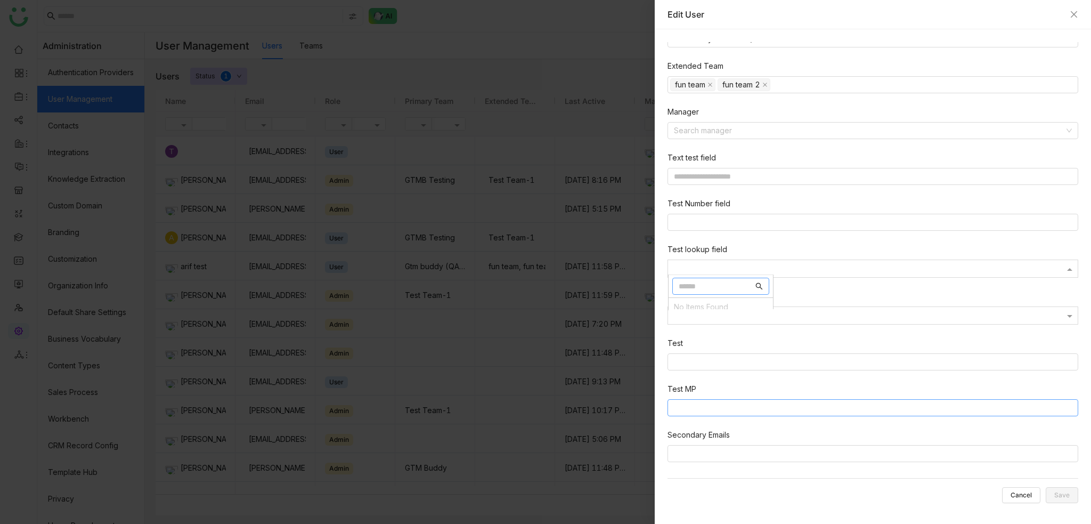
click at [791, 400] on nz-select-top-control at bounding box center [873, 407] width 411 height 17
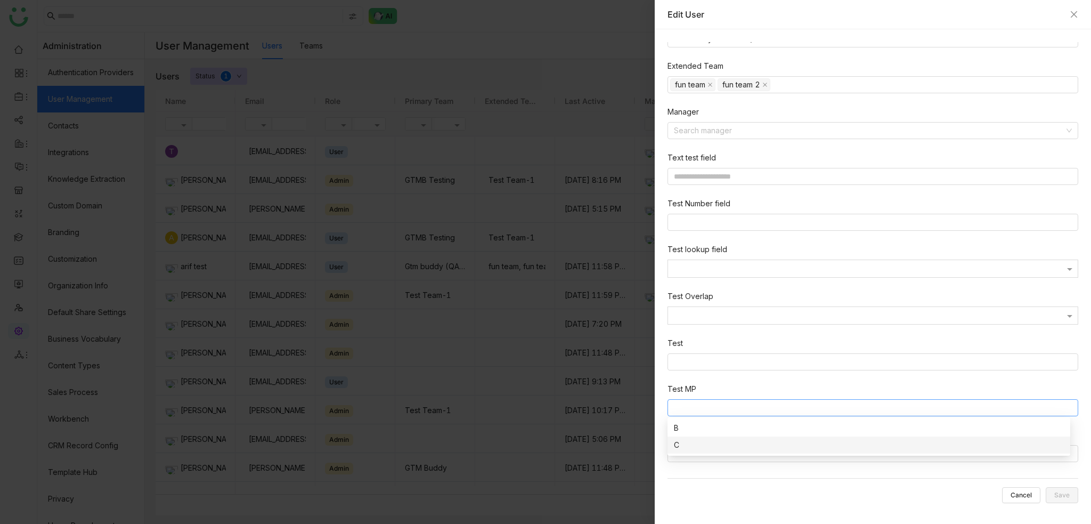
click at [797, 504] on gtmb-edit-user "**********" at bounding box center [873, 276] width 411 height 469
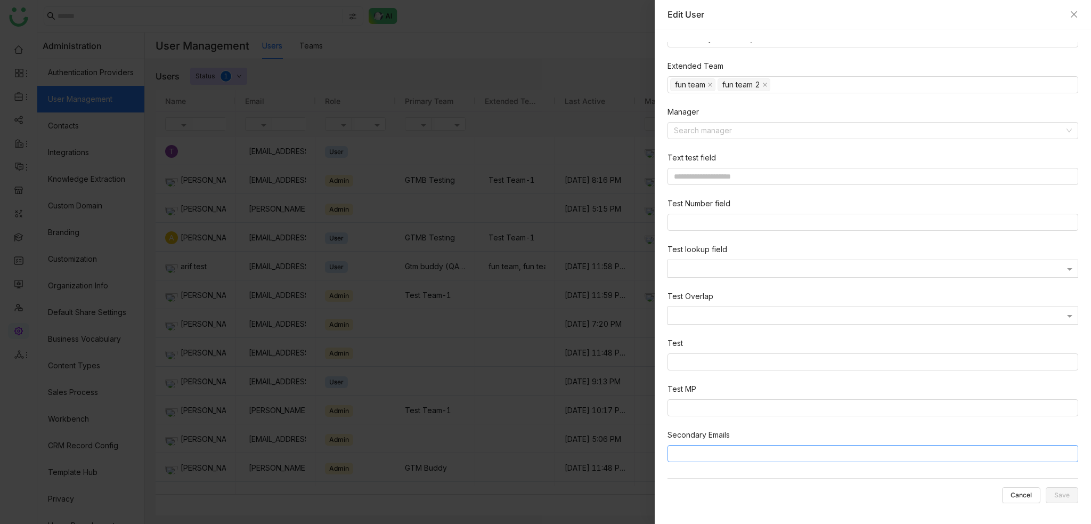
click at [774, 445] on nz-select-top-control at bounding box center [873, 453] width 411 height 17
click at [1034, 502] on button "Cancel" at bounding box center [1021, 495] width 38 height 16
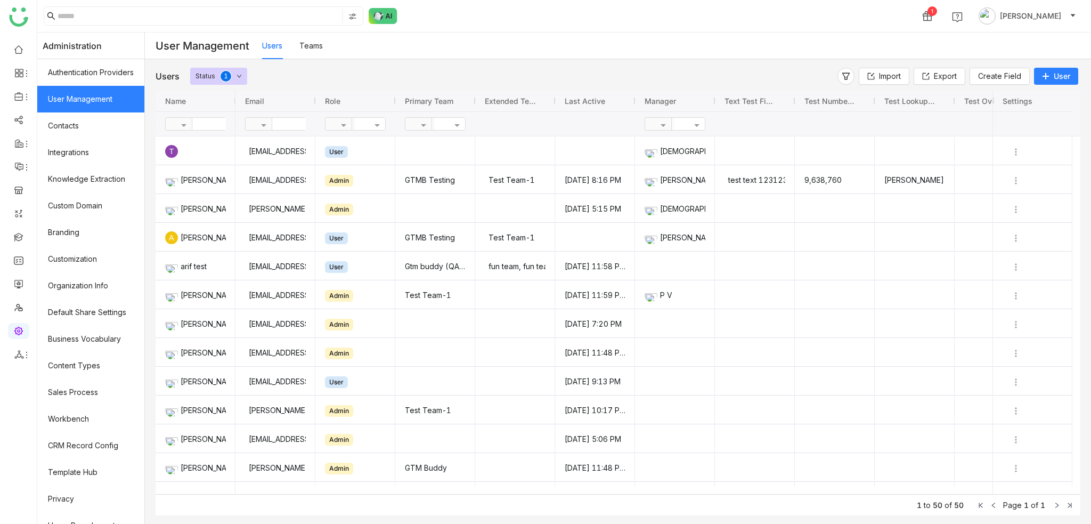
click at [523, 71] on div "Users Status 0 1 2 3 4 5 6 7 8 9" at bounding box center [387, 76] width 462 height 17
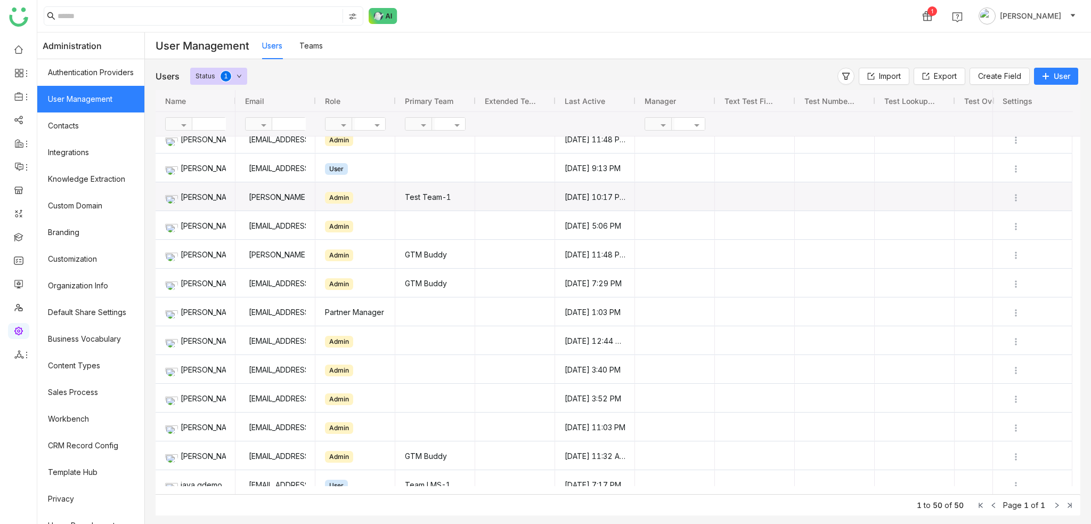
scroll to position [53, 0]
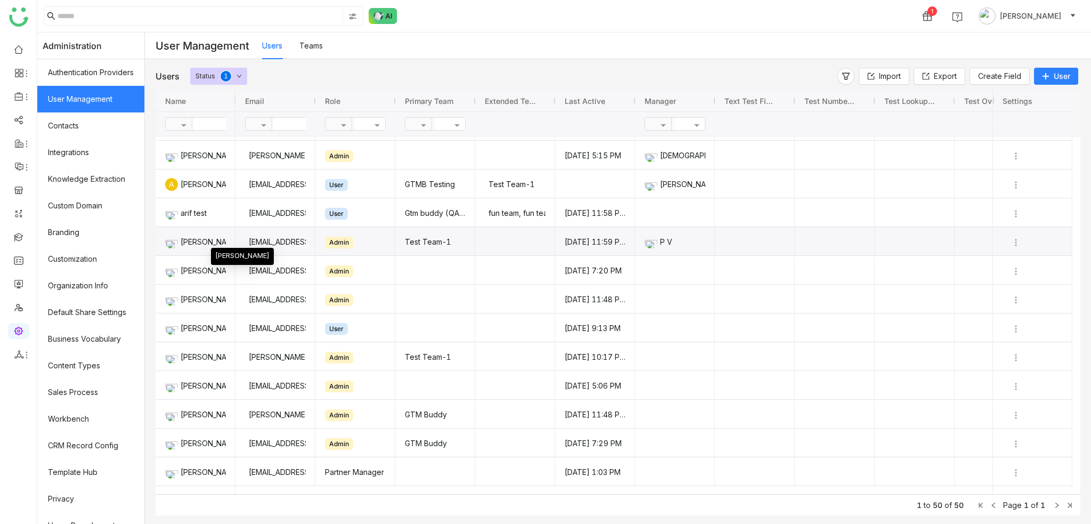
click at [218, 239] on div "[PERSON_NAME]" at bounding box center [195, 241] width 61 height 28
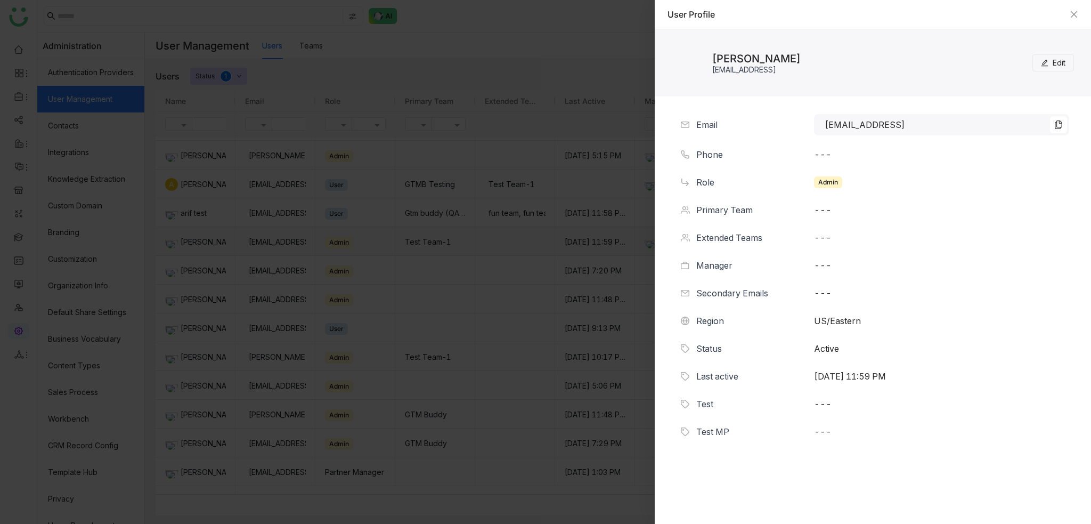
click at [1078, 13] on div "User Profile" at bounding box center [873, 14] width 436 height 29
click at [1056, 54] on button "Edit" at bounding box center [1053, 62] width 42 height 17
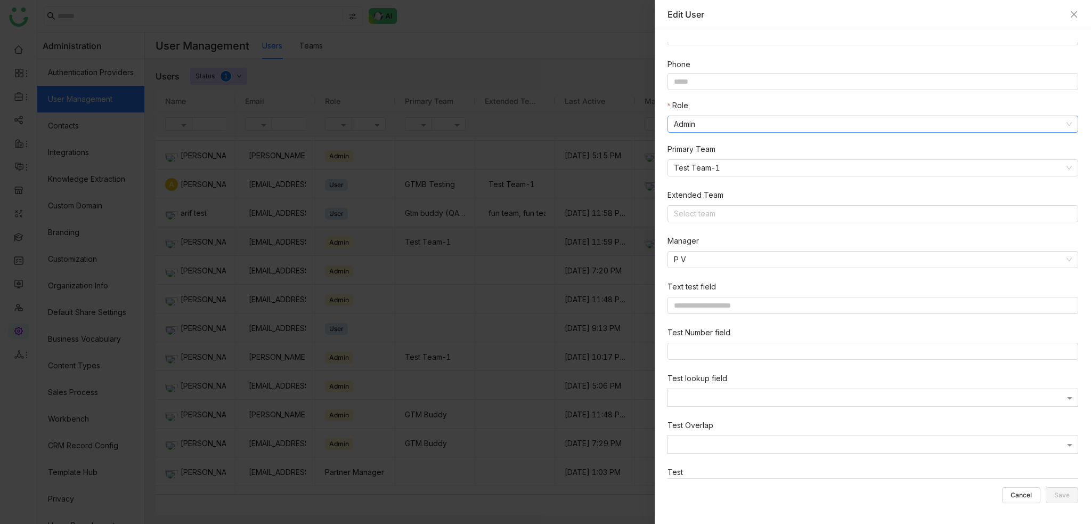
scroll to position [246, 0]
click at [574, 35] on div at bounding box center [545, 262] width 1091 height 524
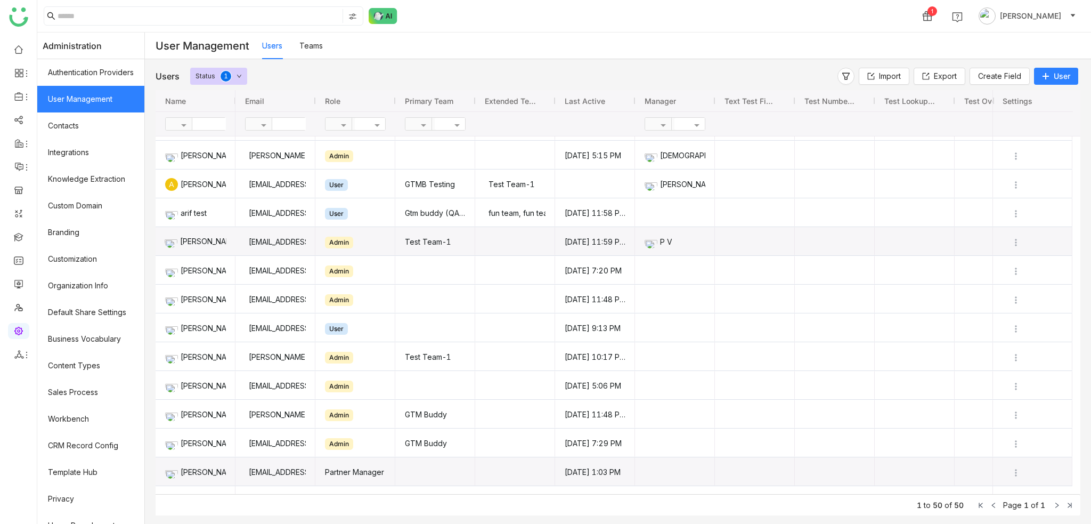
scroll to position [213, 0]
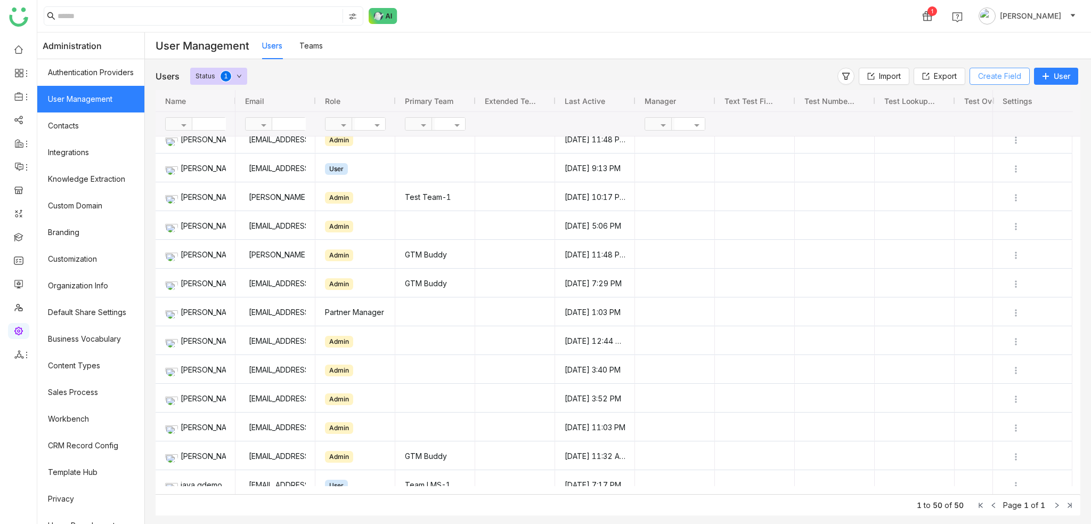
click at [999, 78] on span "Create Field" at bounding box center [999, 76] width 43 height 12
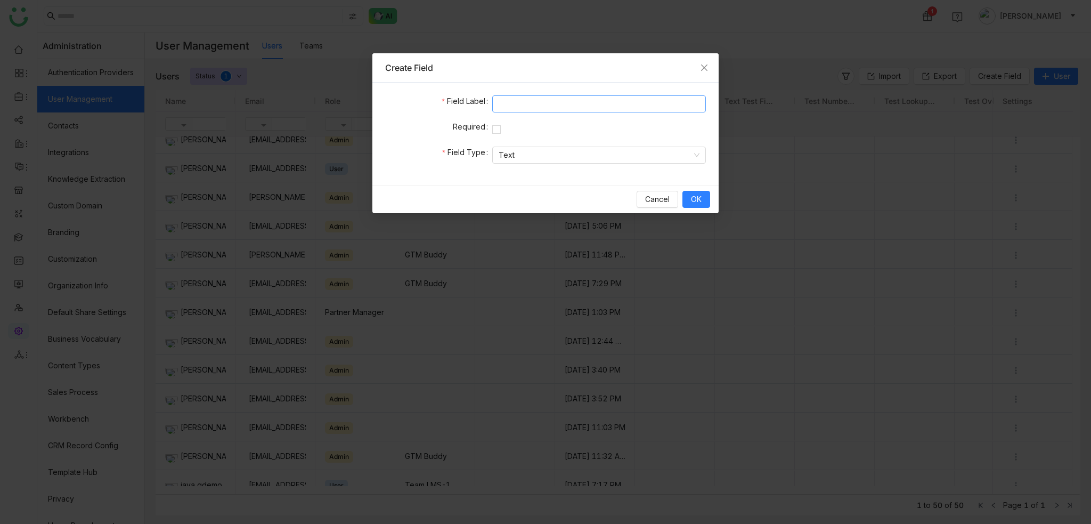
click at [543, 100] on input at bounding box center [599, 103] width 214 height 17
click at [699, 64] on span "Close" at bounding box center [704, 67] width 29 height 29
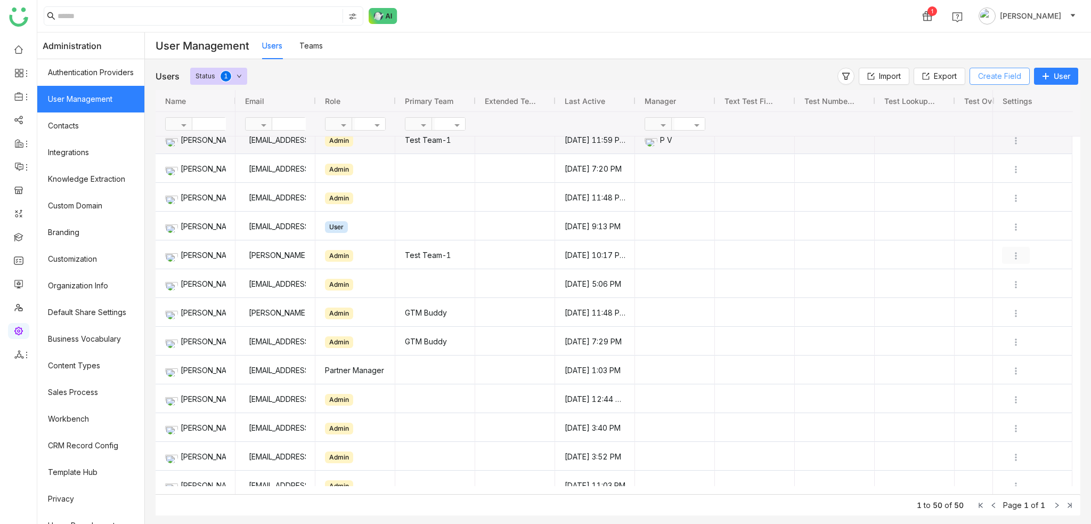
scroll to position [107, 0]
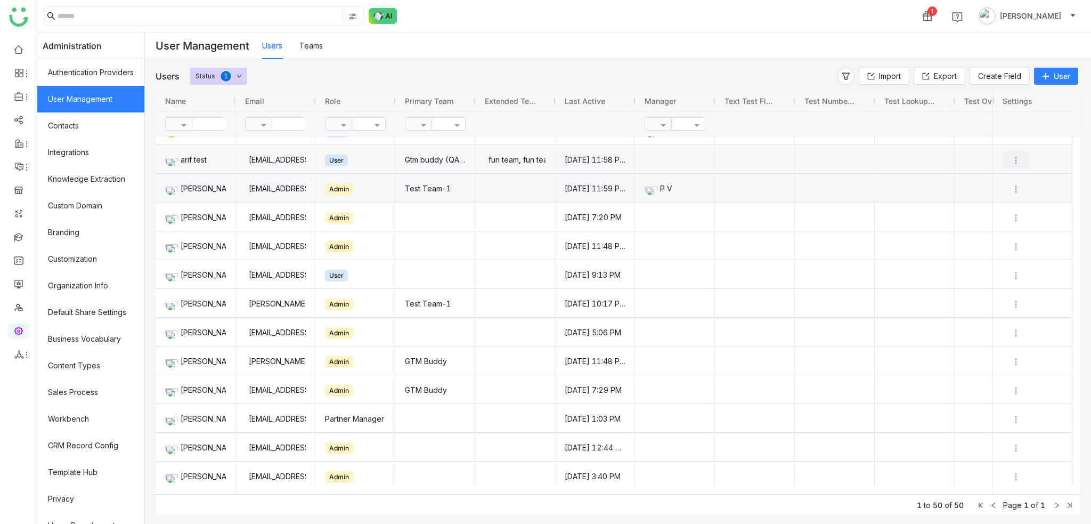
click at [1015, 159] on img "Press SPACE to select this row." at bounding box center [1016, 160] width 11 height 11
click at [1004, 175] on li "Edit" at bounding box center [981, 180] width 96 height 20
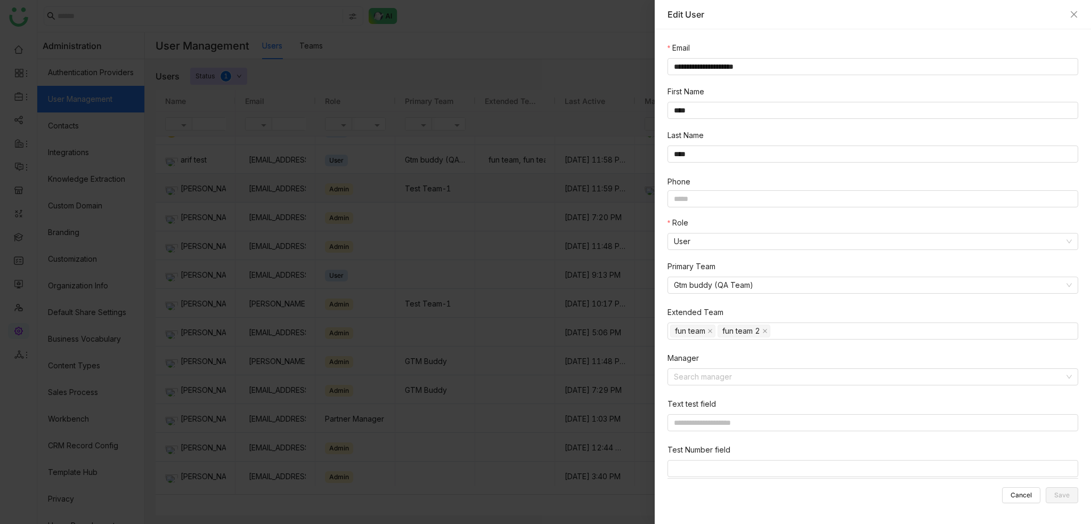
click at [1079, 15] on div "Edit User" at bounding box center [873, 14] width 436 height 29
click at [1075, 13] on icon "Close" at bounding box center [1074, 14] width 6 height 6
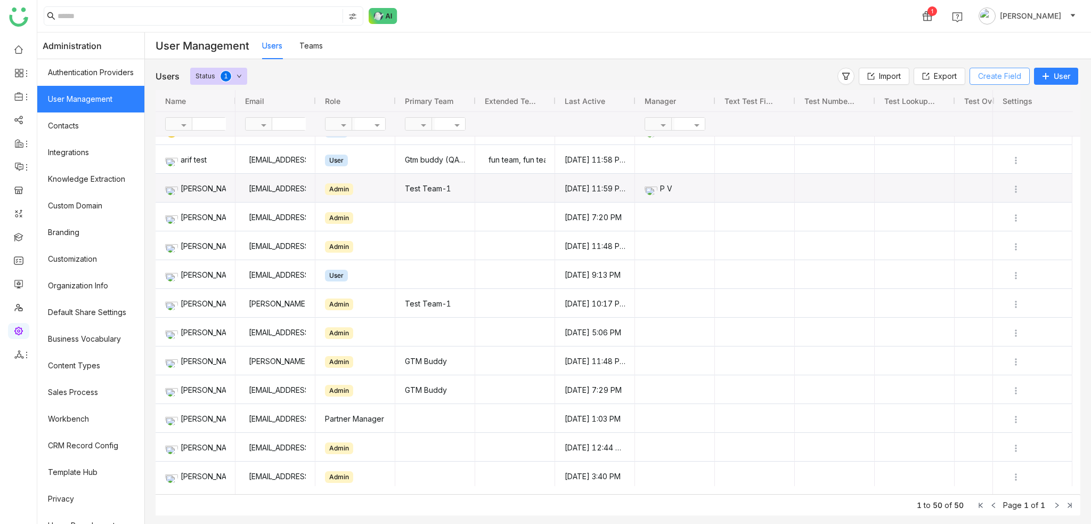
click at [1024, 76] on button "Create Field" at bounding box center [1000, 76] width 60 height 17
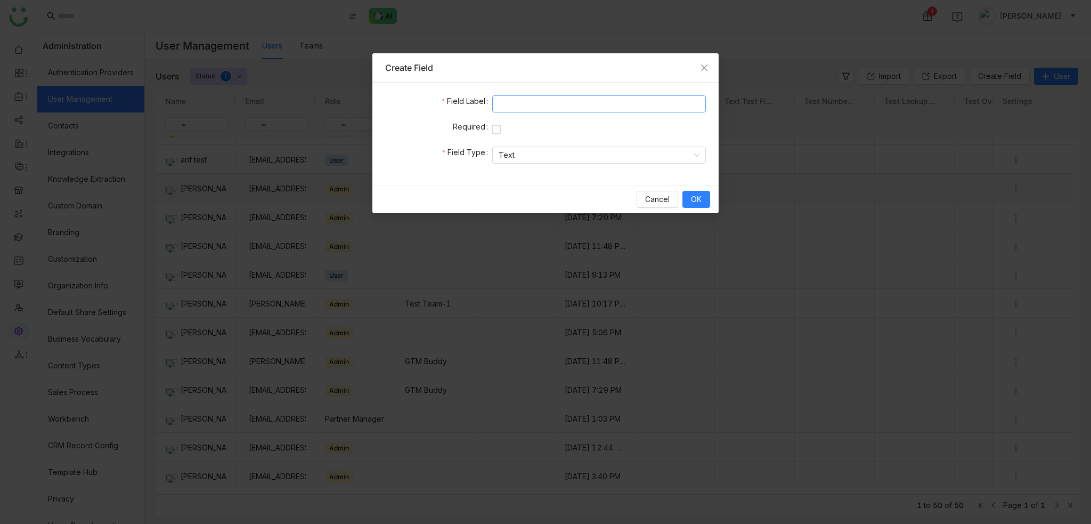
click at [586, 99] on input at bounding box center [599, 103] width 214 height 17
type input "**********"
click at [508, 154] on nz-select-item "Text" at bounding box center [599, 155] width 201 height 16
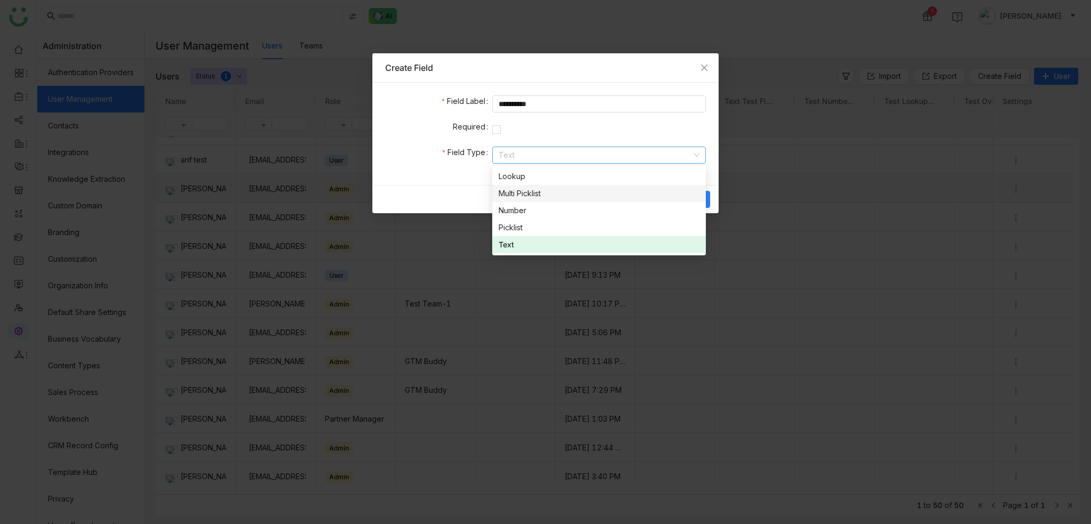
click at [547, 195] on div "Multi Picklist" at bounding box center [599, 194] width 201 height 12
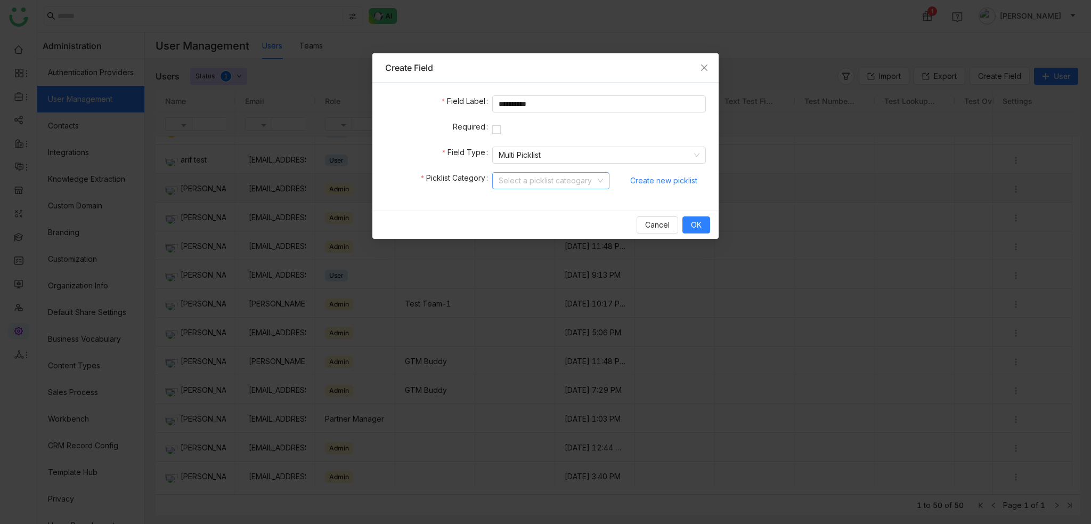
click at [577, 183] on input at bounding box center [547, 181] width 97 height 16
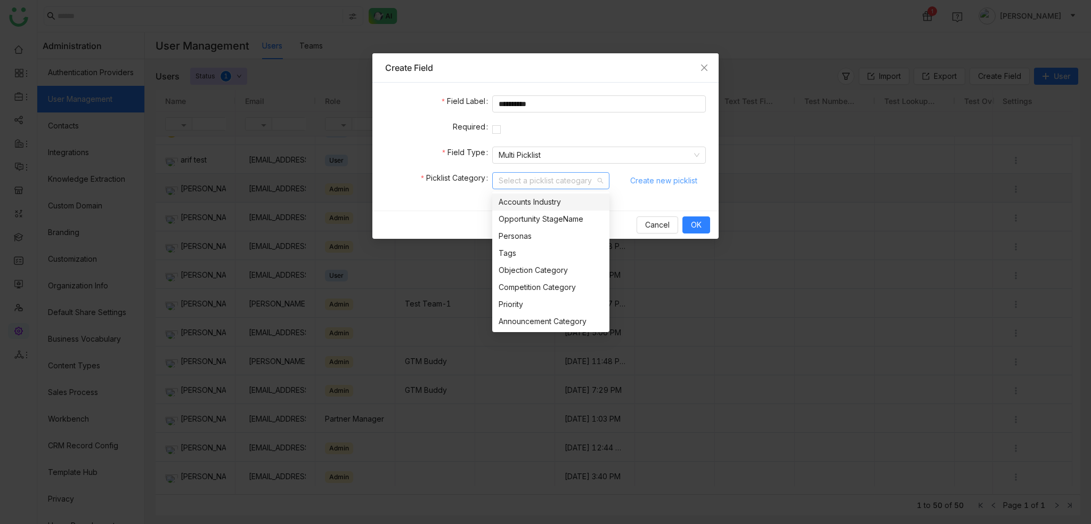
click at [689, 175] on span "Create new picklist" at bounding box center [663, 181] width 67 height 16
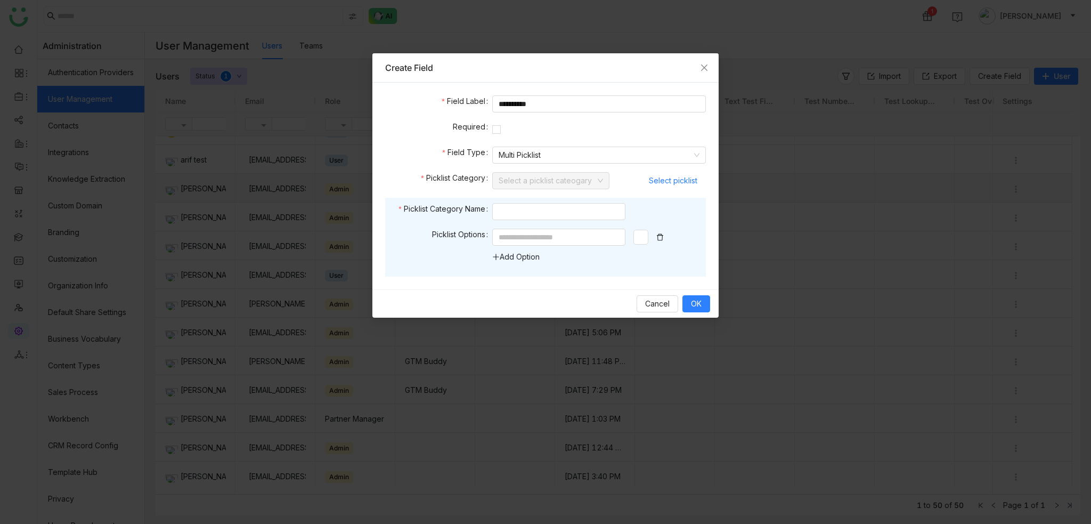
click at [661, 235] on icon at bounding box center [660, 237] width 6 height 7
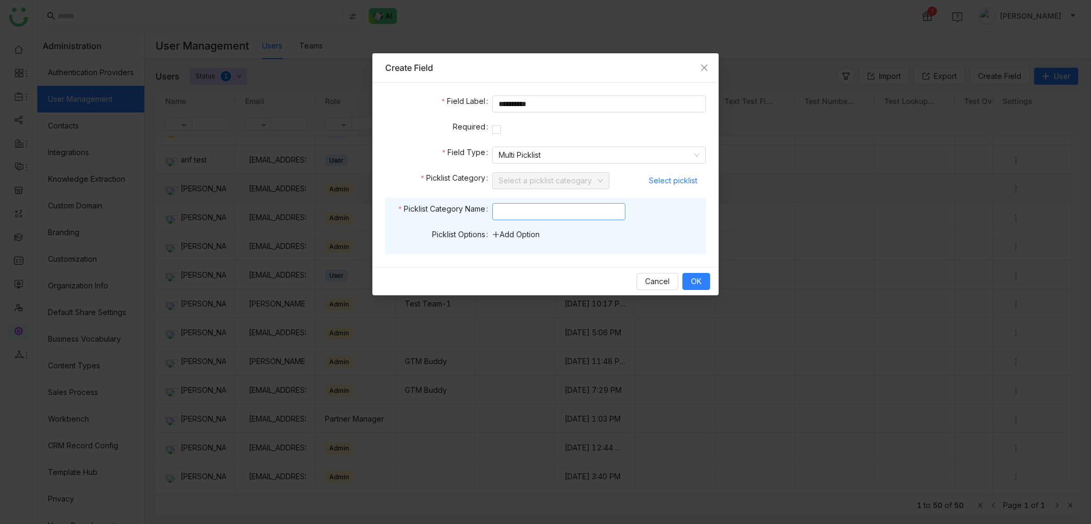
click at [554, 208] on input at bounding box center [558, 211] width 133 height 17
click at [523, 236] on link "Add Option" at bounding box center [515, 234] width 47 height 9
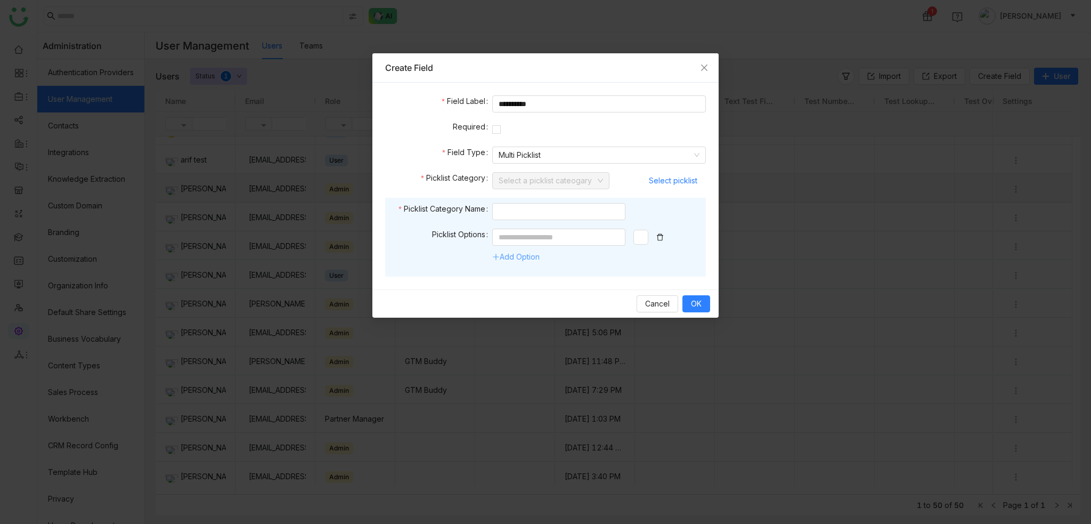
click at [525, 257] on link "Add Option" at bounding box center [515, 256] width 47 height 9
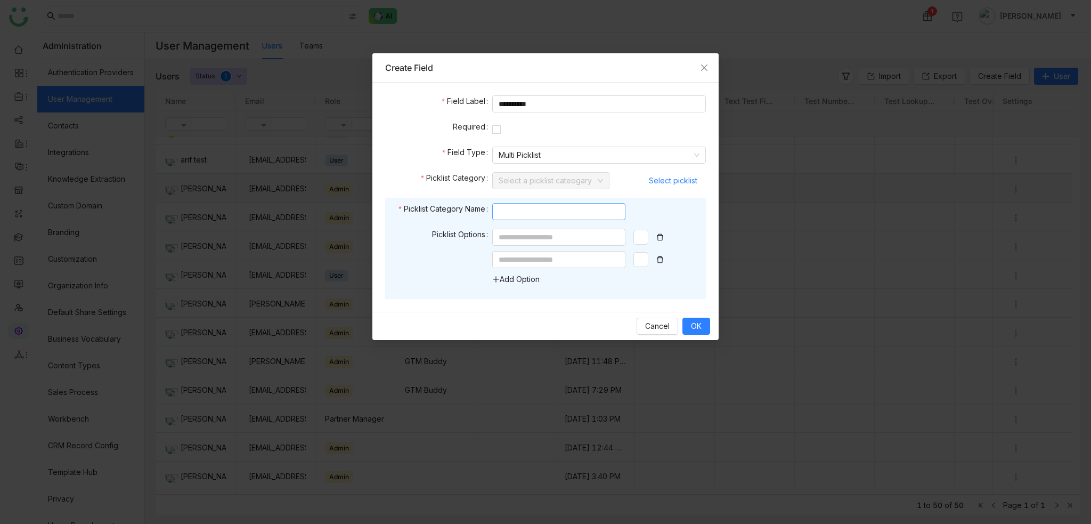
click at [541, 219] on input at bounding box center [558, 211] width 133 height 17
click at [661, 327] on span "Cancel" at bounding box center [657, 326] width 25 height 12
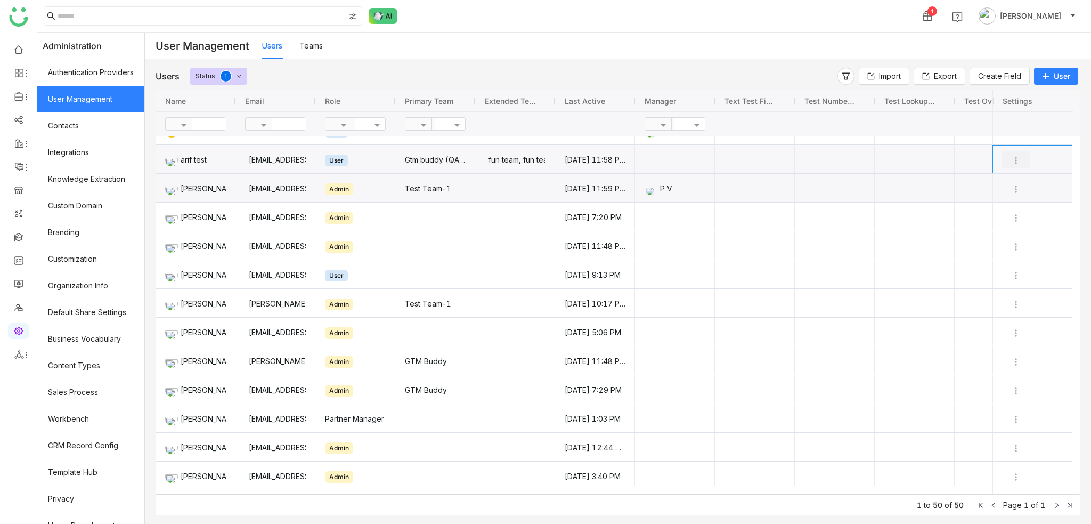
click at [1015, 165] on button "Press SPACE to select this row." at bounding box center [1016, 159] width 28 height 17
click at [996, 181] on li "Edit" at bounding box center [981, 180] width 96 height 20
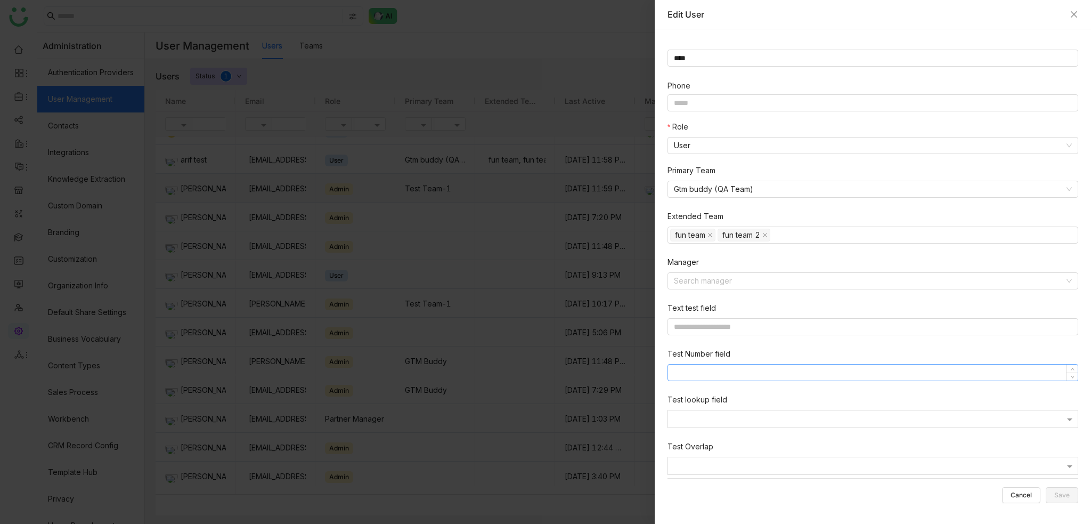
scroll to position [160, 0]
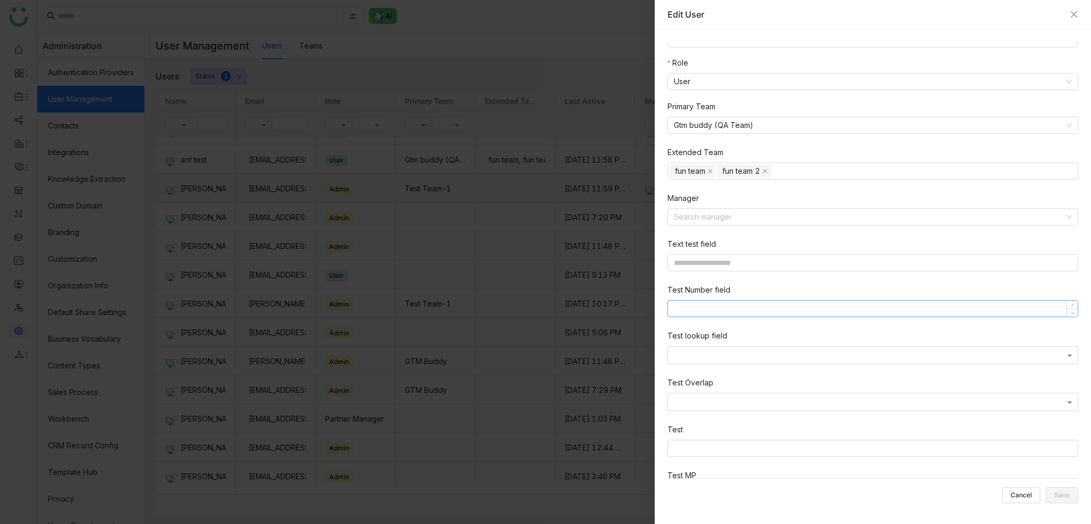
click at [792, 311] on input at bounding box center [873, 308] width 410 height 16
click at [1066, 302] on span at bounding box center [1072, 305] width 12 height 10
click at [1071, 306] on icon at bounding box center [1073, 306] width 4 height 4
click at [1067, 318] on nz-form-item "Test Number field *" at bounding box center [875, 302] width 415 height 37
type input "*"
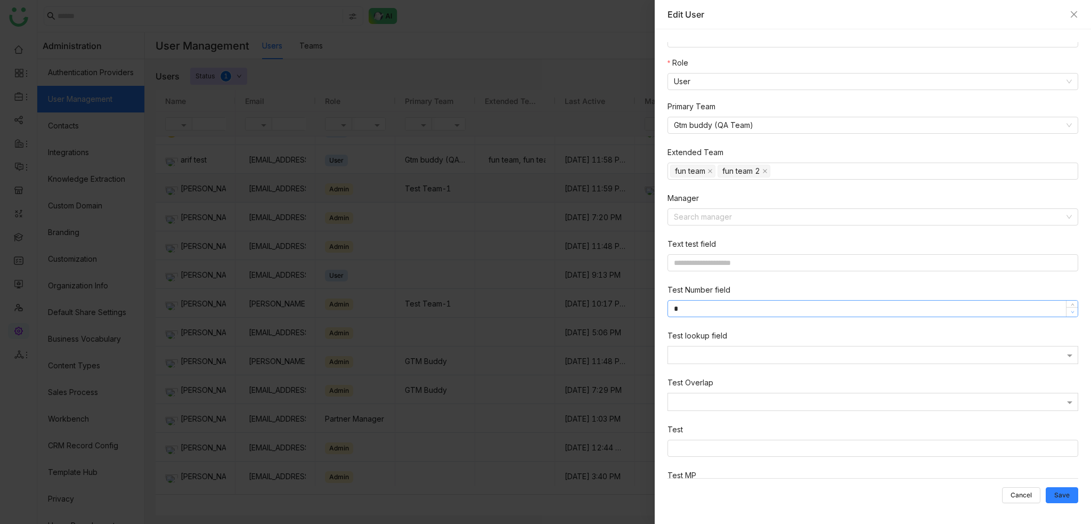
click at [1071, 313] on icon at bounding box center [1073, 312] width 4 height 4
click at [933, 374] on div "**********" at bounding box center [877, 223] width 419 height 683
click at [942, 355] on div at bounding box center [873, 356] width 410 height 10
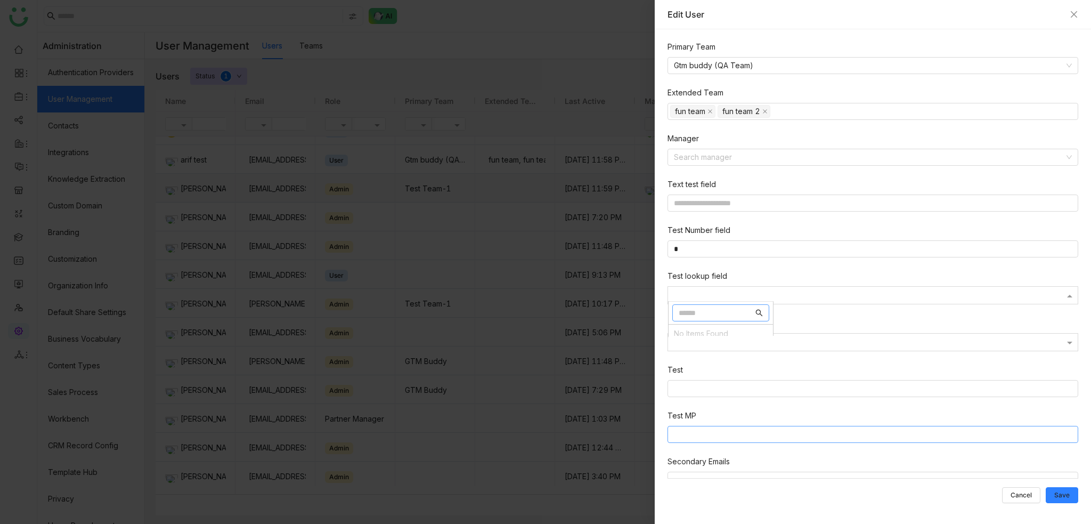
scroll to position [246, 0]
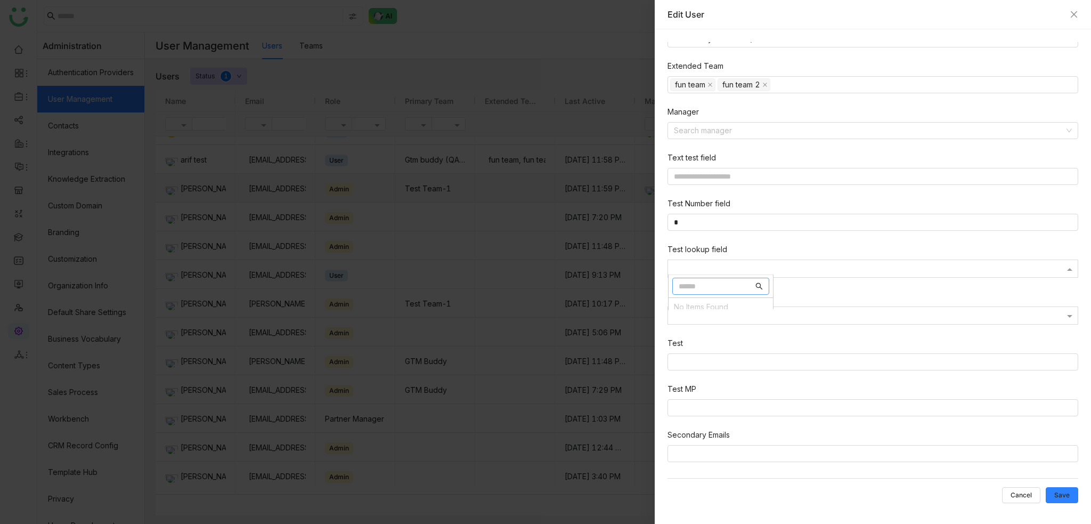
click at [906, 351] on nz-form-item "Test" at bounding box center [875, 355] width 415 height 37
click at [910, 355] on nz-select-top-control at bounding box center [873, 361] width 411 height 17
click at [850, 453] on input at bounding box center [875, 453] width 402 height 13
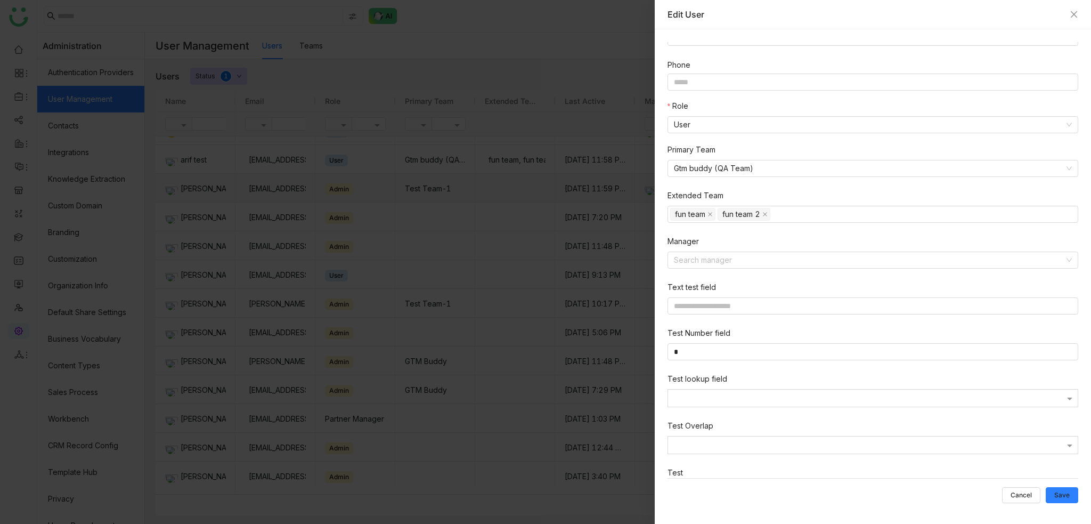
scroll to position [0, 0]
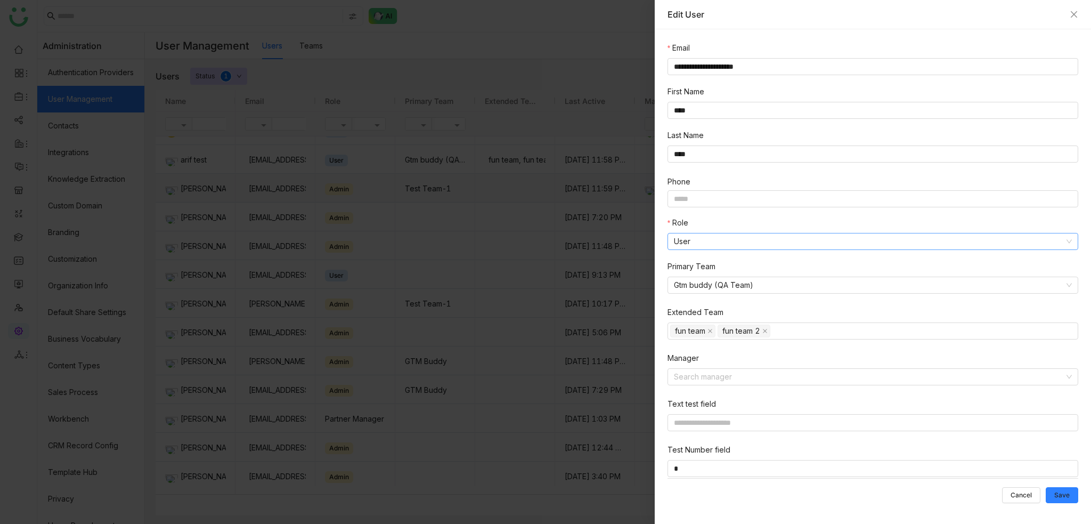
click at [728, 245] on nz-select-item "User" at bounding box center [873, 241] width 398 height 16
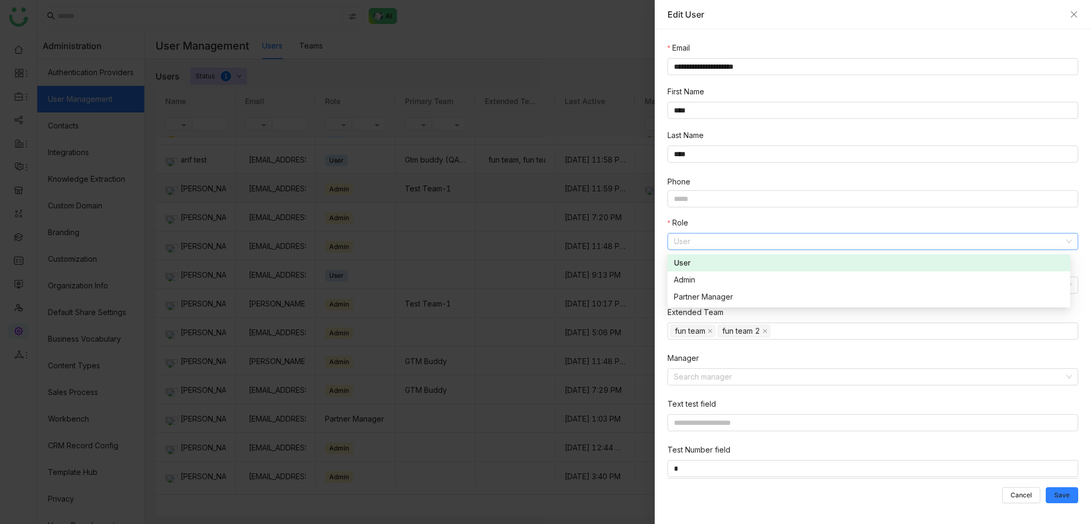
click at [746, 223] on div "Role" at bounding box center [873, 225] width 411 height 16
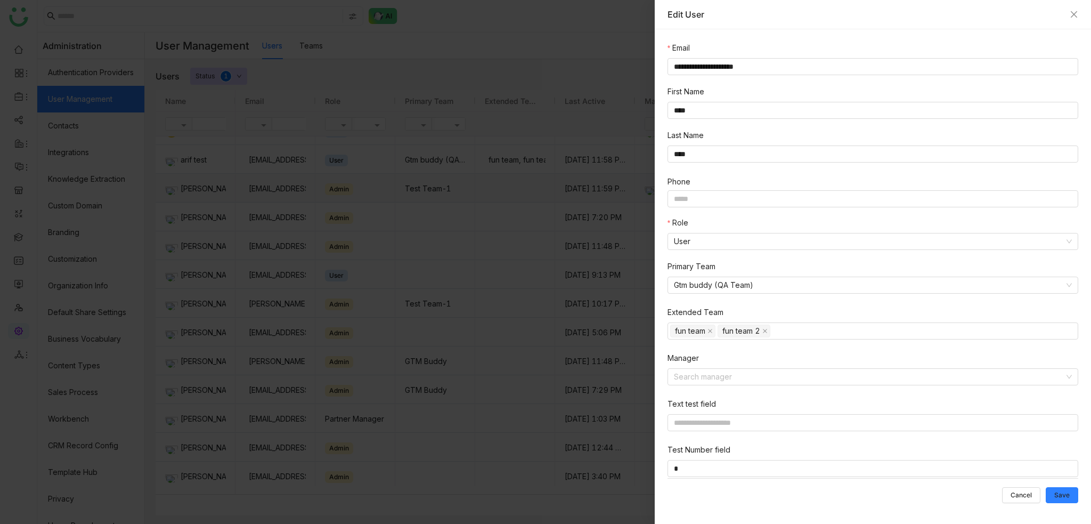
click at [737, 38] on div "**********" at bounding box center [873, 276] width 436 height 494
click at [699, 45] on div "Email" at bounding box center [873, 50] width 411 height 16
drag, startPoint x: 697, startPoint y: 46, endPoint x: 786, endPoint y: 39, distance: 88.7
click at [674, 48] on div "Email" at bounding box center [873, 50] width 411 height 16
click at [786, 39] on div "**********" at bounding box center [873, 276] width 436 height 494
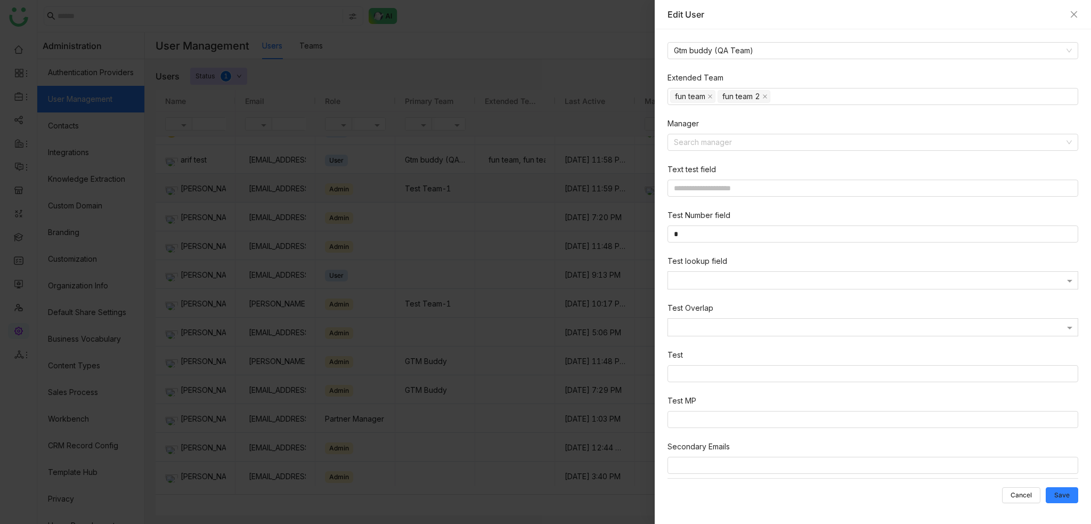
scroll to position [246, 0]
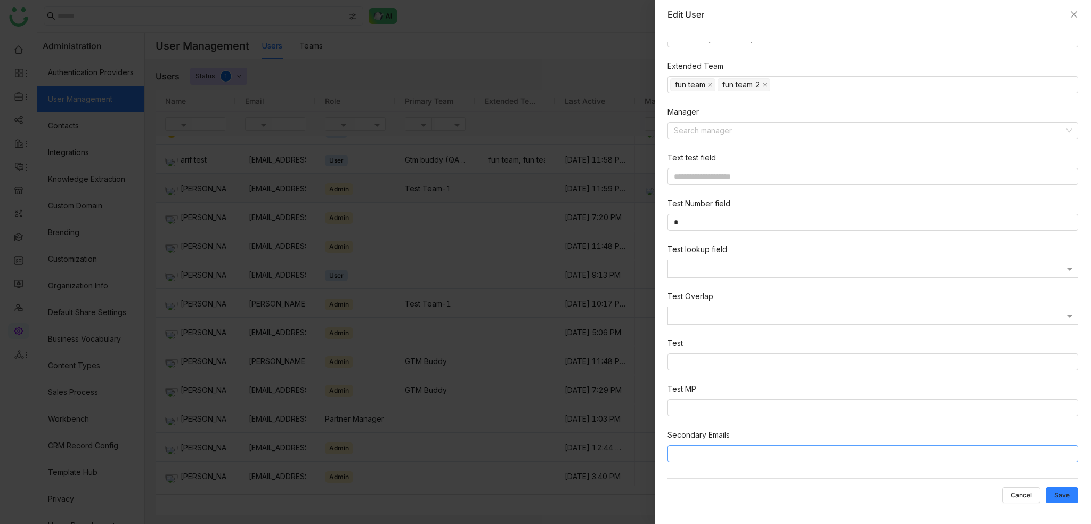
click at [869, 457] on input at bounding box center [875, 453] width 402 height 13
drag, startPoint x: 763, startPoint y: 344, endPoint x: 762, endPoint y: 357, distance: 13.9
click at [763, 344] on nz-form-item "Test" at bounding box center [875, 355] width 415 height 37
click at [762, 357] on nz-select-top-control at bounding box center [873, 361] width 411 height 17
click at [660, 346] on div "**********" at bounding box center [873, 276] width 436 height 494
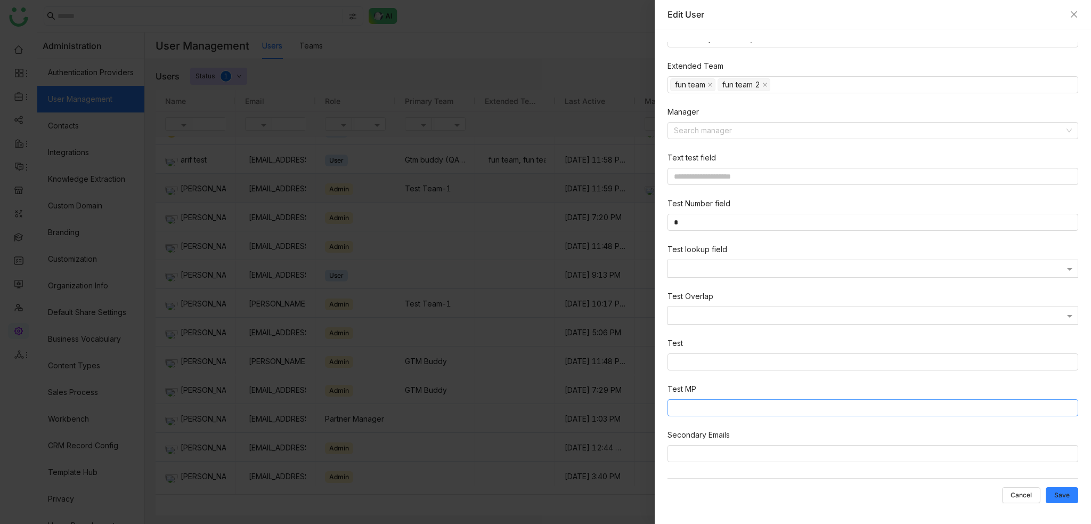
click at [689, 402] on nz-select-top-control at bounding box center [873, 407] width 411 height 17
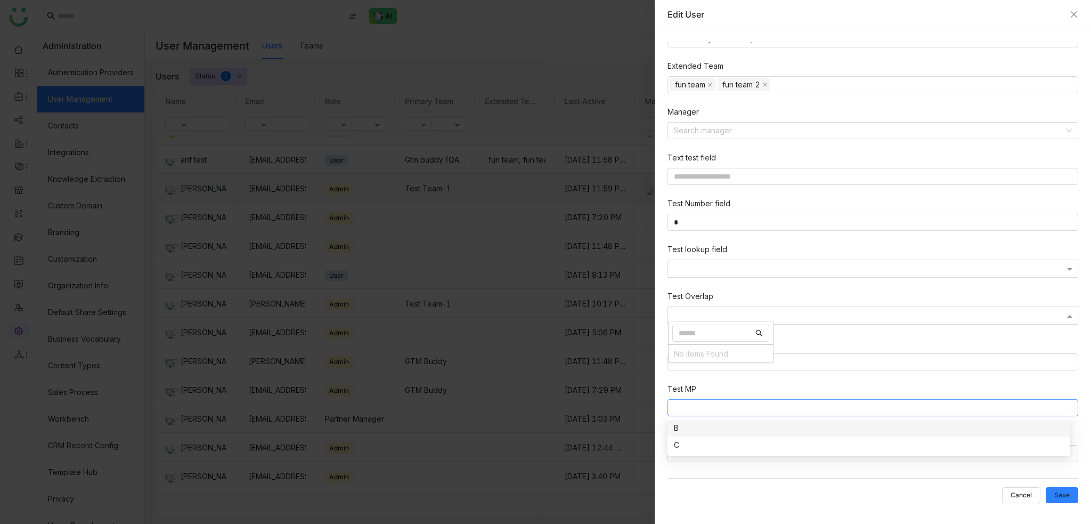
click at [719, 320] on div at bounding box center [873, 315] width 410 height 13
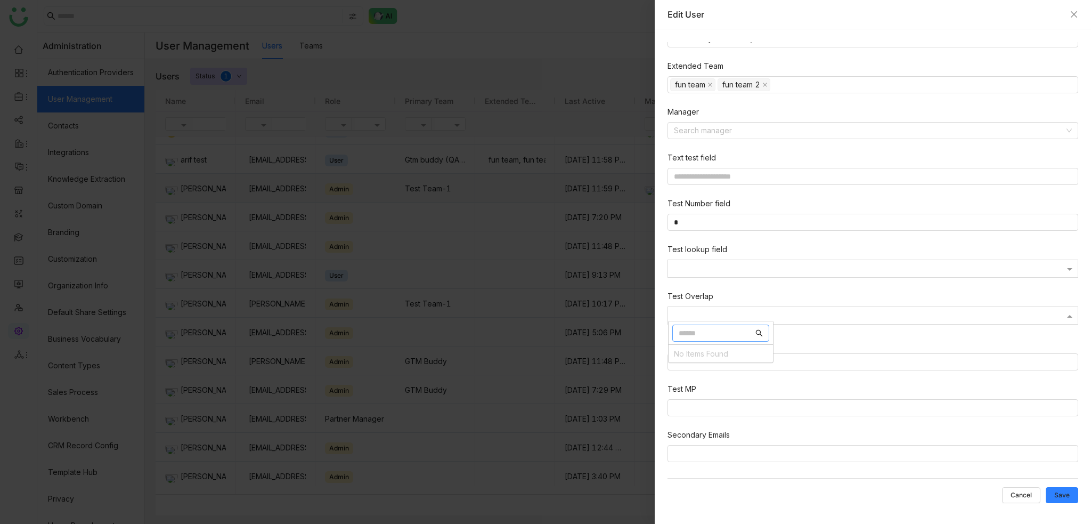
click at [942, 232] on nz-form-item "Test Number field *" at bounding box center [875, 216] width 415 height 37
click at [914, 274] on div at bounding box center [873, 268] width 410 height 13
click at [916, 267] on div at bounding box center [873, 270] width 410 height 10
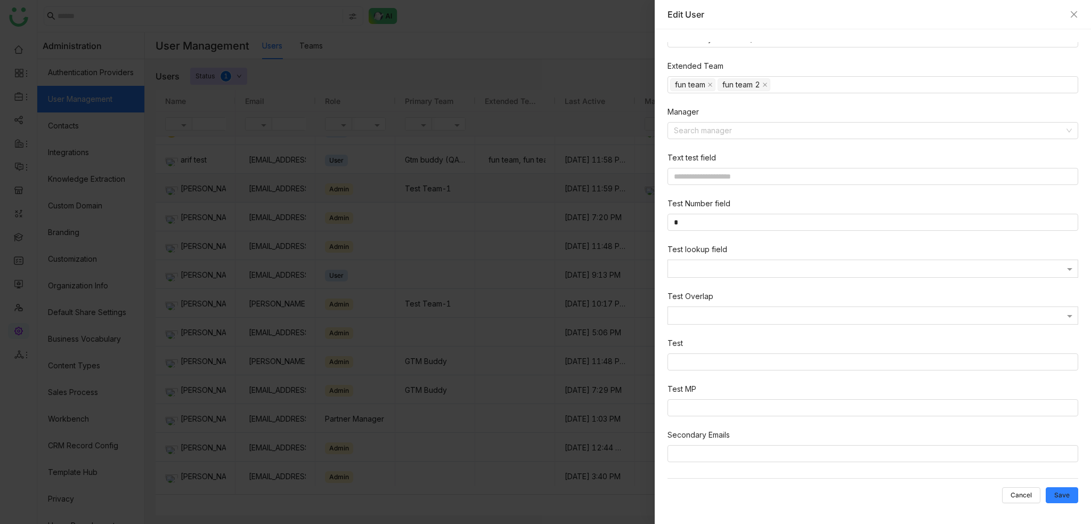
click at [916, 267] on div at bounding box center [873, 270] width 410 height 10
click at [827, 230] on nz-form-item "Test Number field *" at bounding box center [875, 216] width 415 height 37
click at [829, 169] on input at bounding box center [873, 176] width 411 height 17
click at [810, 125] on input at bounding box center [869, 131] width 390 height 16
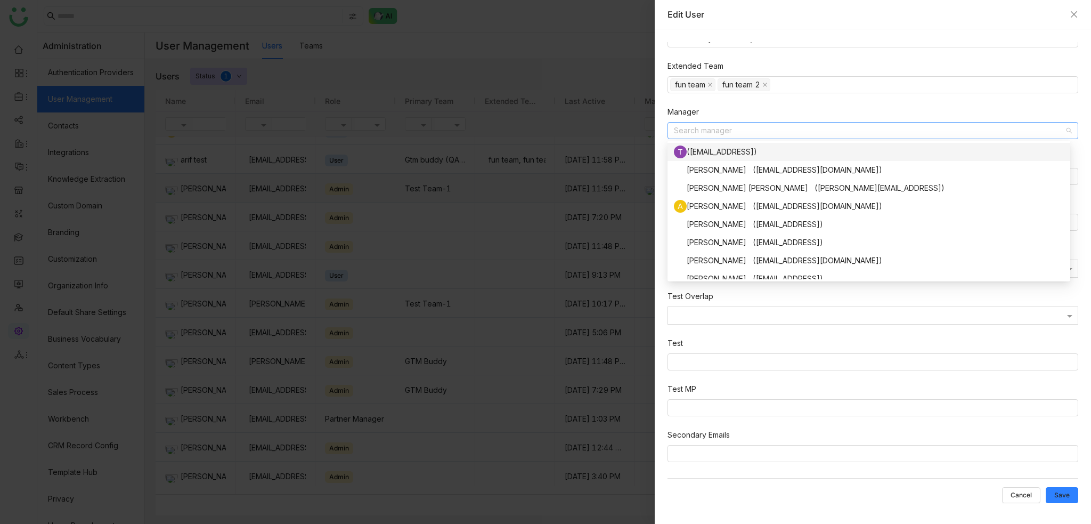
click at [811, 124] on input at bounding box center [869, 131] width 390 height 16
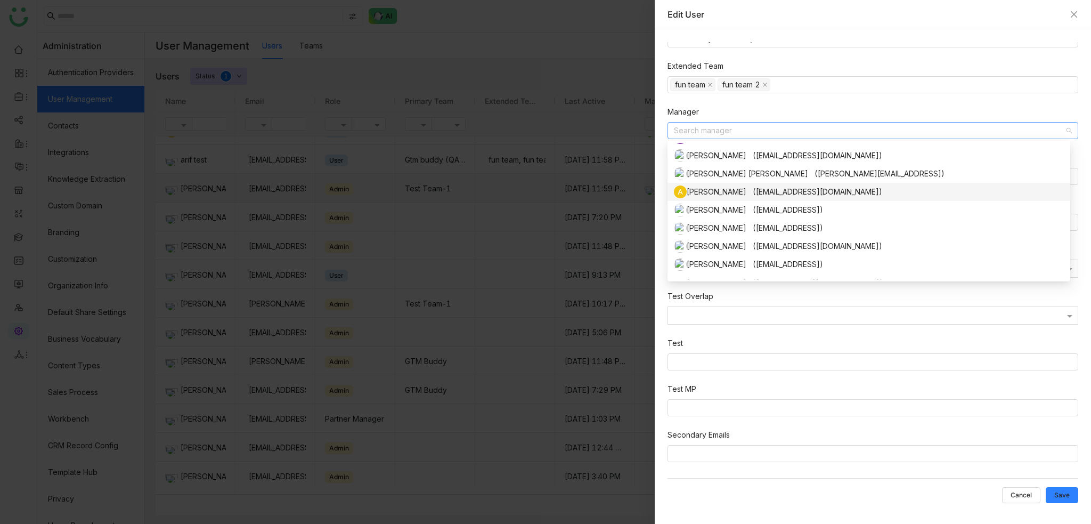
scroll to position [0, 0]
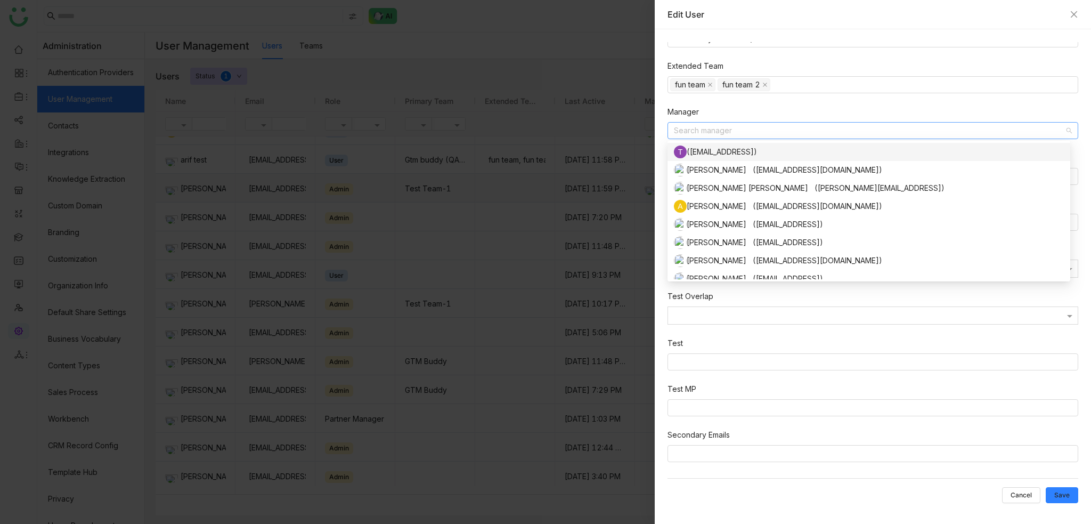
click at [734, 99] on div "Extended Team fun team fun team 2" at bounding box center [875, 83] width 415 height 46
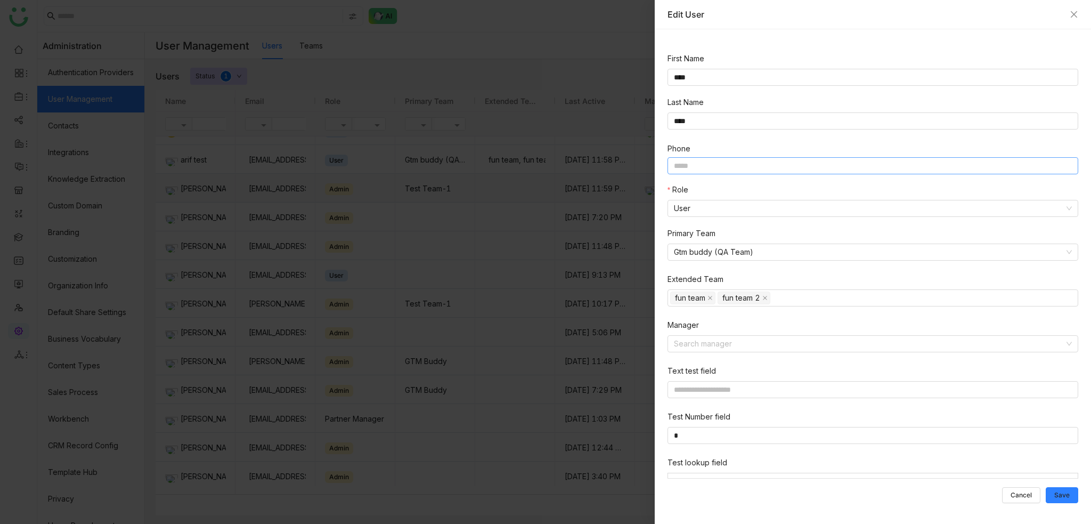
click at [735, 172] on input at bounding box center [873, 165] width 411 height 17
click at [658, 136] on div "**********" at bounding box center [873, 276] width 436 height 494
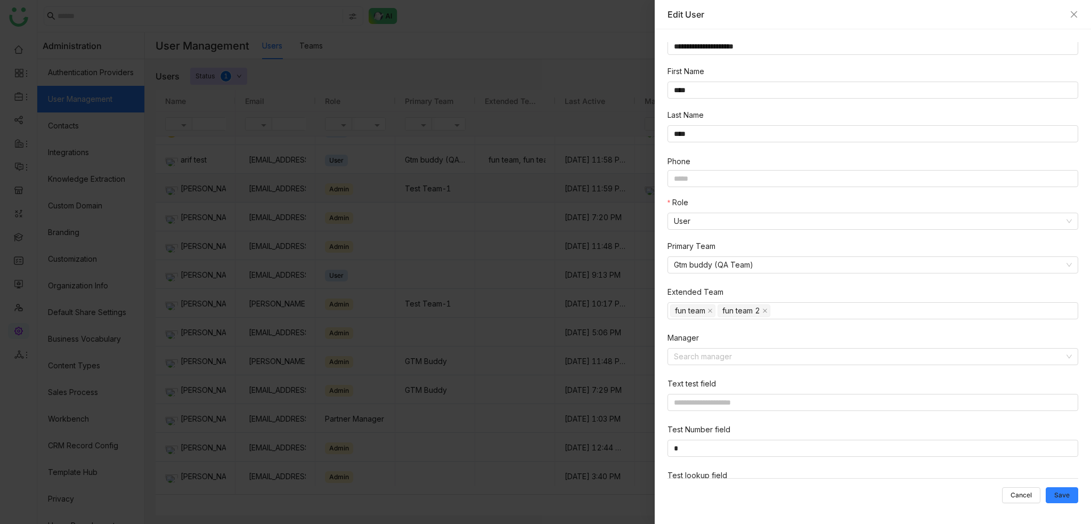
scroll to position [0, 0]
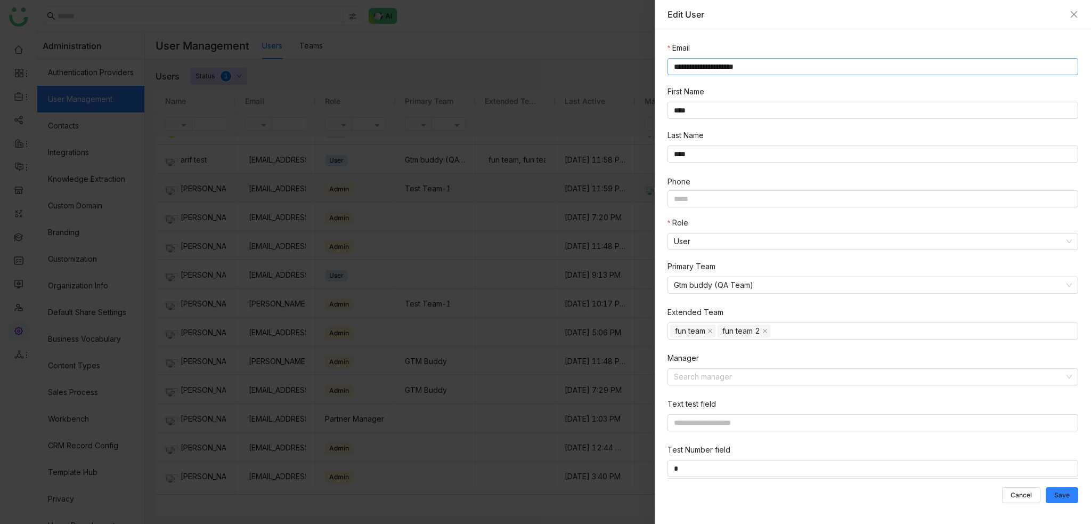
click at [808, 68] on input "**********" at bounding box center [873, 66] width 411 height 17
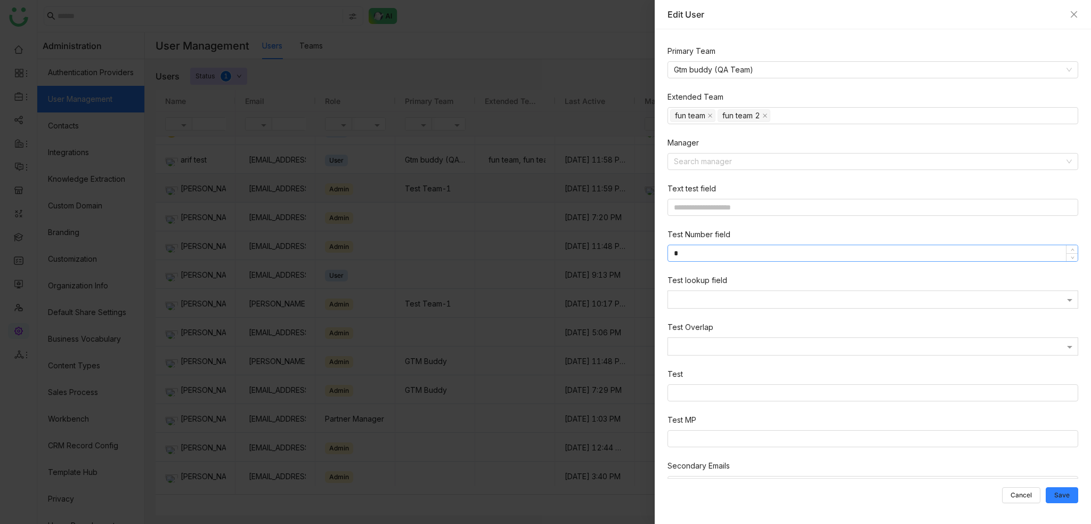
scroll to position [246, 0]
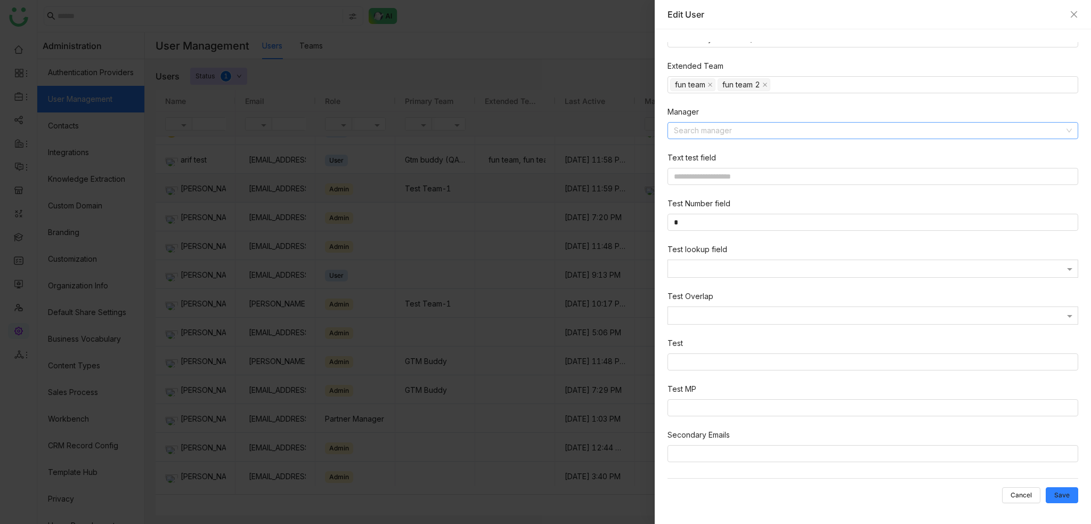
click at [759, 124] on input at bounding box center [869, 131] width 390 height 16
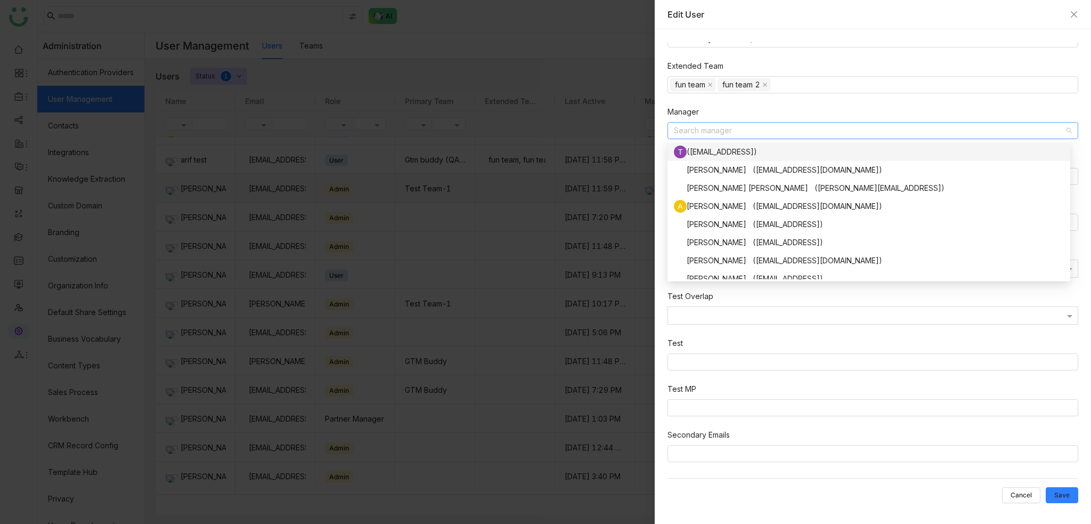
click at [776, 115] on div "Manager" at bounding box center [873, 114] width 411 height 16
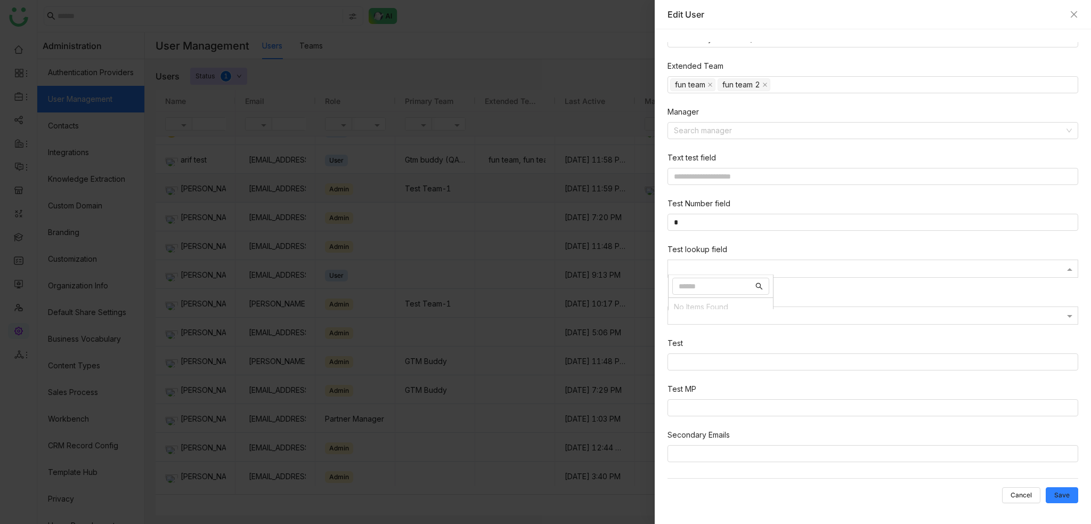
click at [887, 270] on div at bounding box center [873, 270] width 410 height 10
click at [1079, 13] on div "Edit User" at bounding box center [873, 14] width 436 height 29
click at [1076, 14] on icon "Close" at bounding box center [1074, 14] width 9 height 9
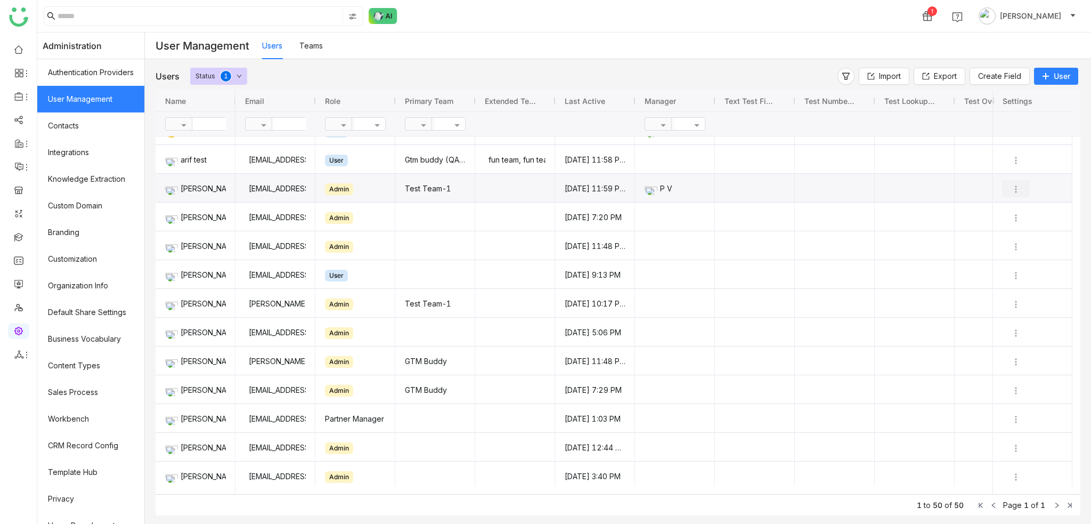
click at [1015, 188] on img "Press SPACE to deselect this row." at bounding box center [1016, 189] width 11 height 11
click at [1011, 209] on li "Edit" at bounding box center [981, 209] width 96 height 20
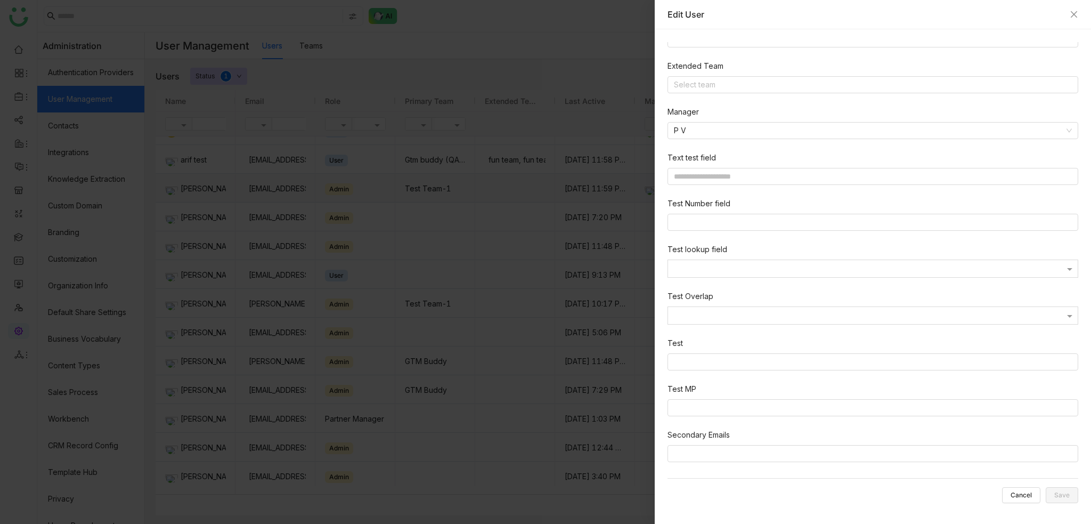
click at [840, 255] on nz-form-item "Test lookup field" at bounding box center [875, 262] width 415 height 38
click at [844, 270] on div at bounding box center [873, 270] width 410 height 10
click at [826, 266] on div at bounding box center [873, 270] width 410 height 10
click at [812, 224] on input at bounding box center [873, 222] width 410 height 16
click at [813, 223] on input at bounding box center [873, 222] width 410 height 16
